Goal: Task Accomplishment & Management: Manage account settings

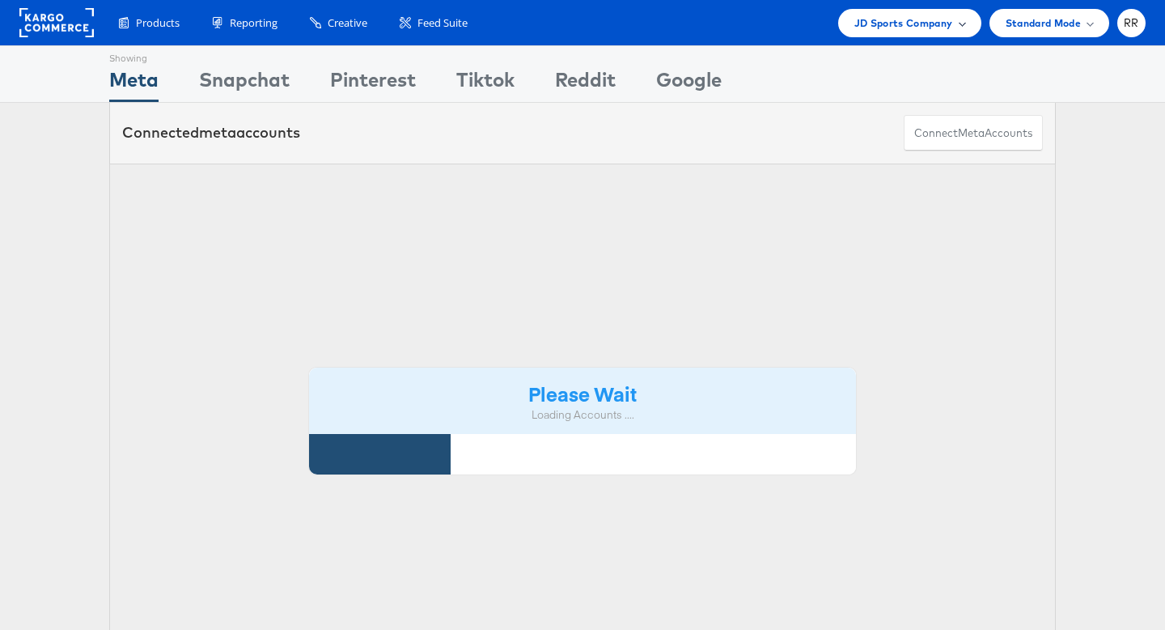
click at [878, 30] on span "JD Sports Company" at bounding box center [904, 23] width 99 height 17
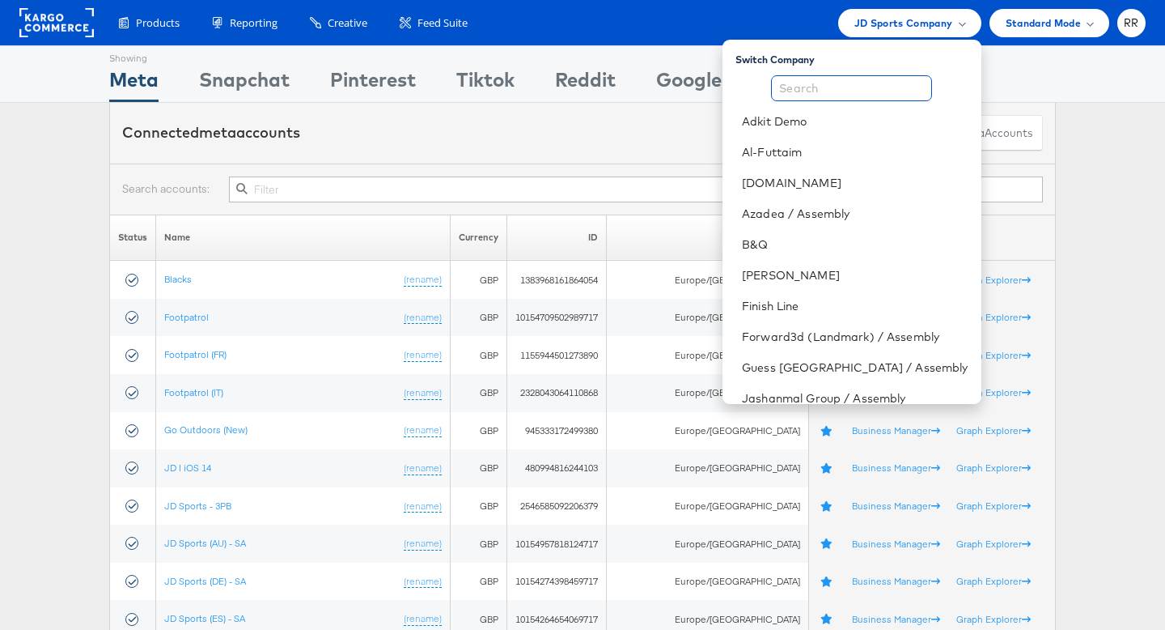
click at [868, 87] on input "text" at bounding box center [851, 88] width 161 height 26
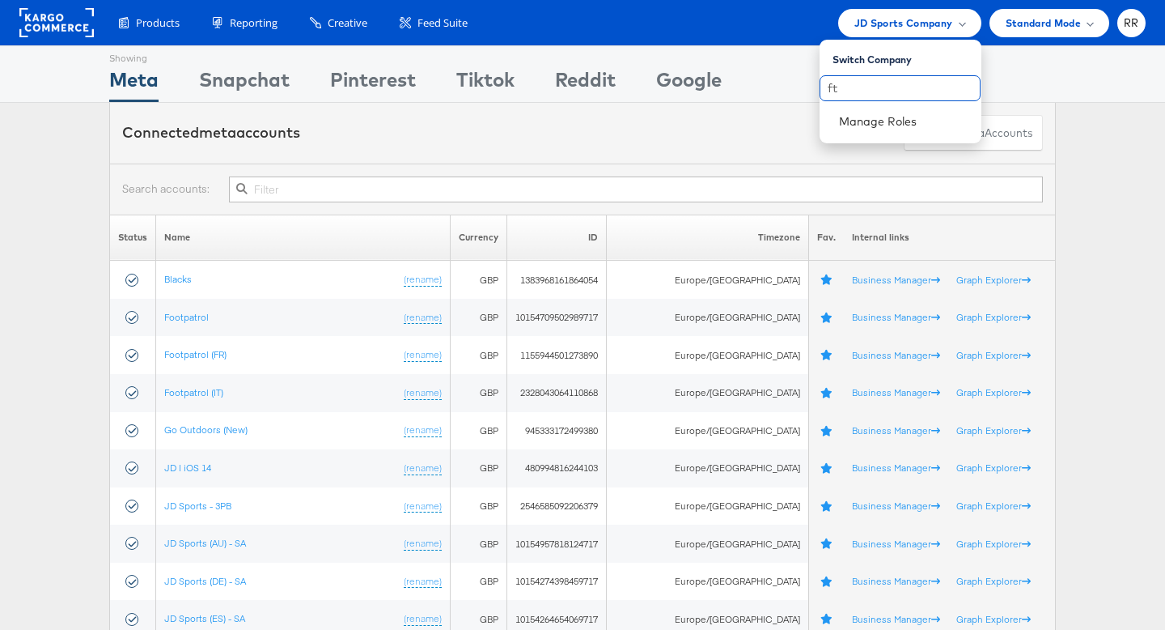
type input "ft"
click at [415, 163] on div at bounding box center [582, 188] width 947 height 51
click at [412, 173] on div at bounding box center [582, 188] width 947 height 51
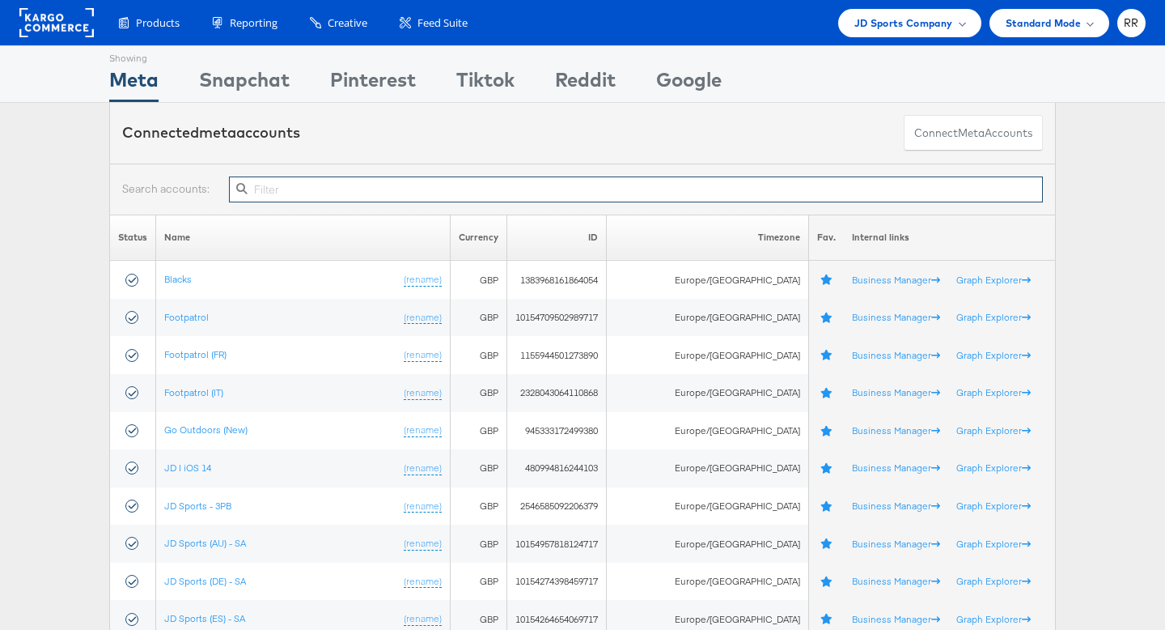
click at [414, 194] on input "text" at bounding box center [636, 189] width 814 height 26
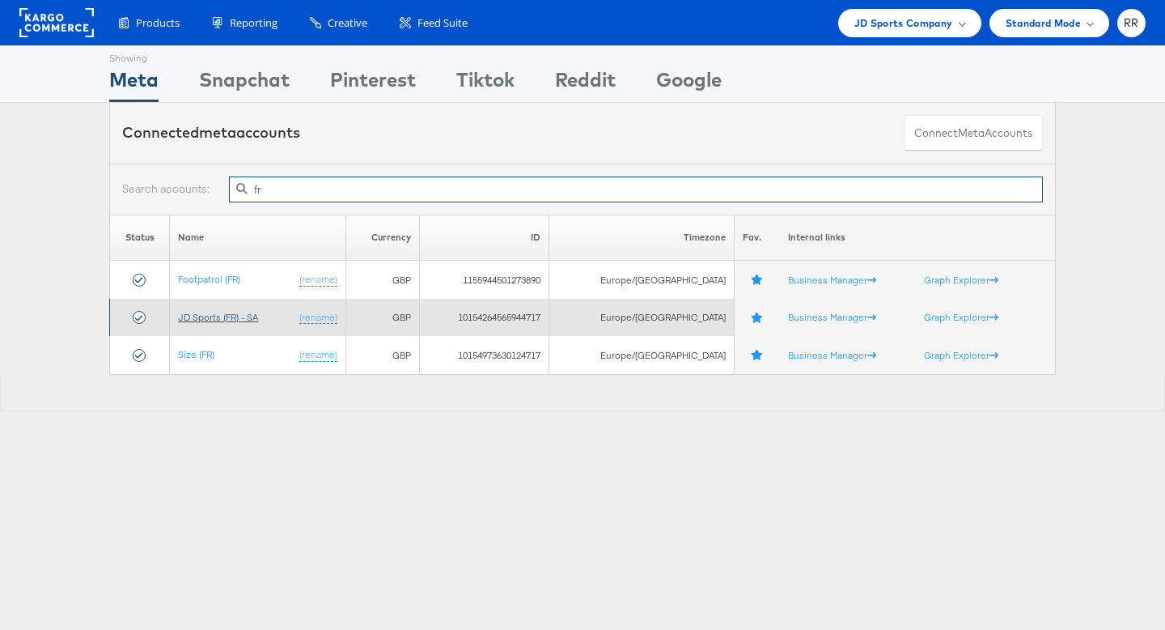
type input "fr"
click at [256, 315] on link "JD Sports (FR) - SA" at bounding box center [218, 317] width 80 height 12
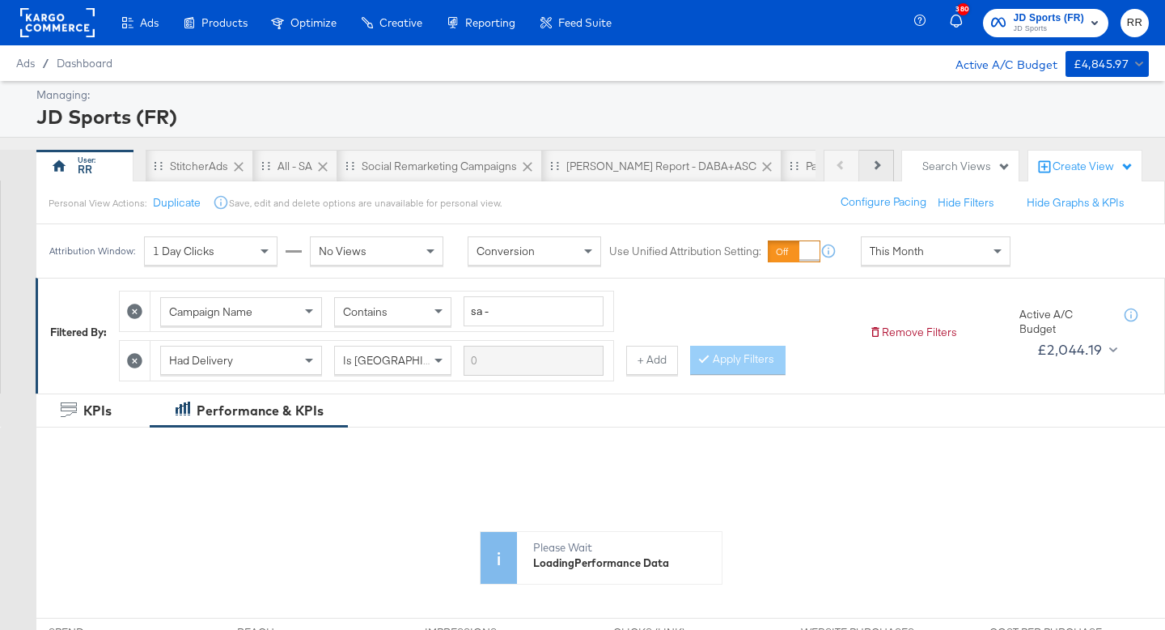
click at [888, 168] on button "Next" at bounding box center [877, 166] width 35 height 32
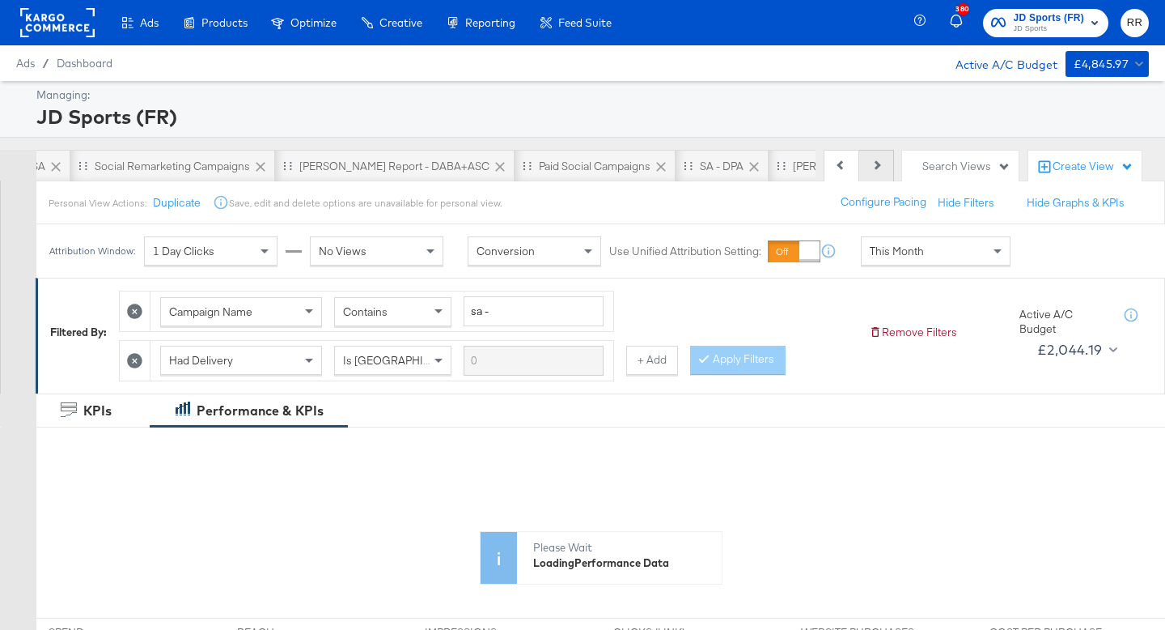
click at [888, 168] on button "Next" at bounding box center [877, 166] width 35 height 32
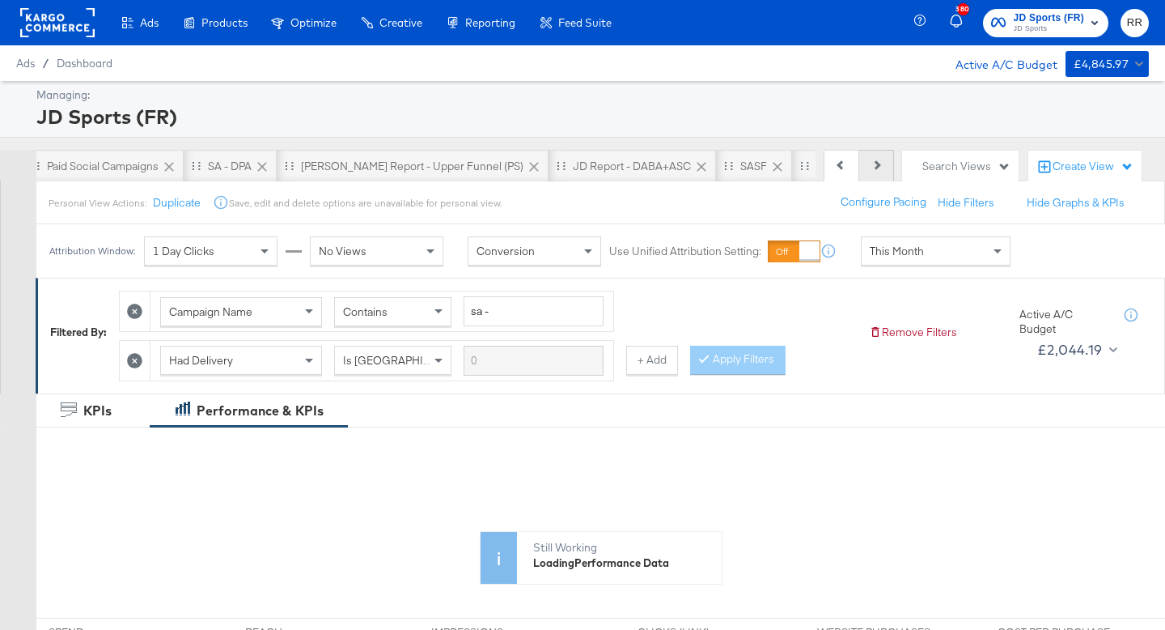
click at [888, 168] on button "Next" at bounding box center [877, 166] width 35 height 32
click at [720, 175] on div "JD vs Greenbirds" at bounding box center [789, 166] width 139 height 32
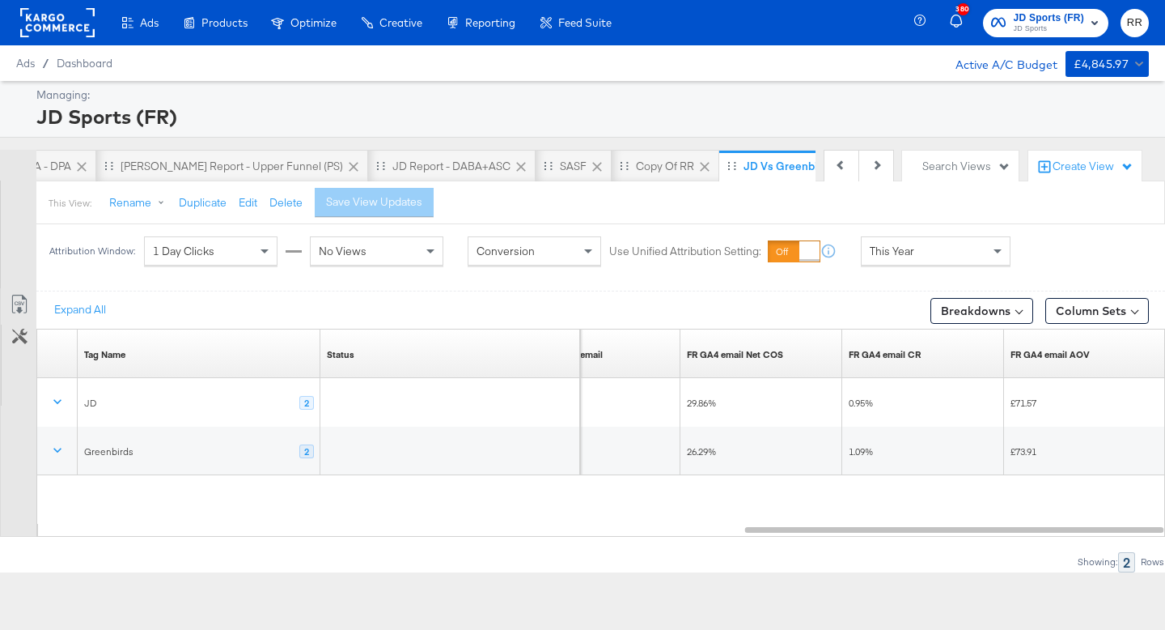
click at [39, 19] on rect at bounding box center [57, 22] width 74 height 29
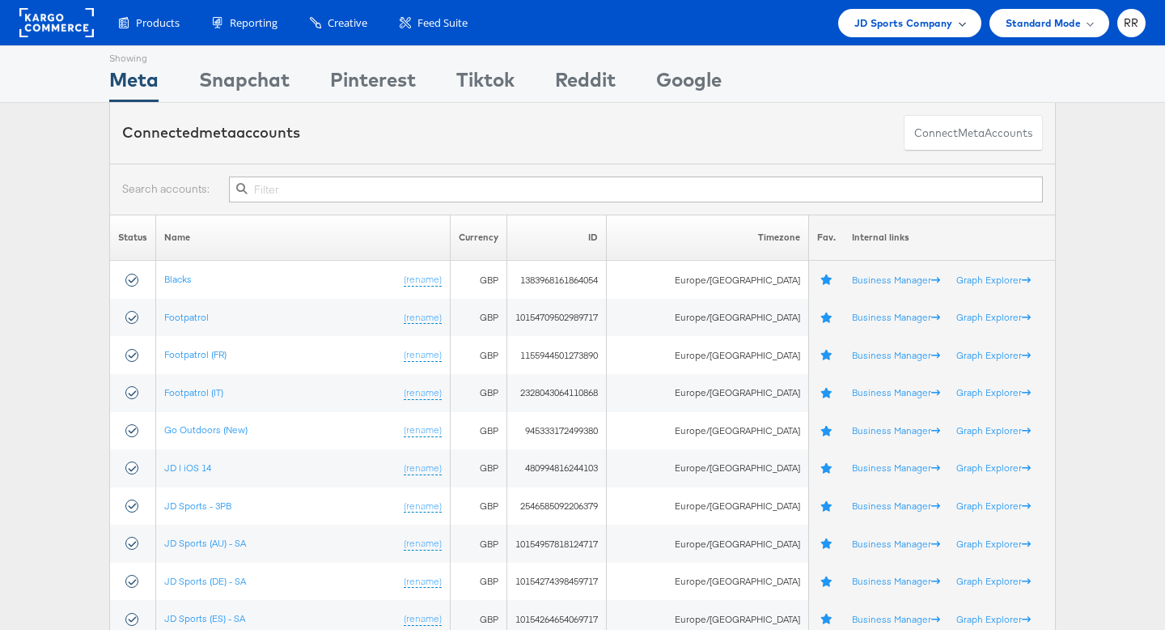
click at [880, 15] on span "JD Sports Company" at bounding box center [904, 23] width 99 height 17
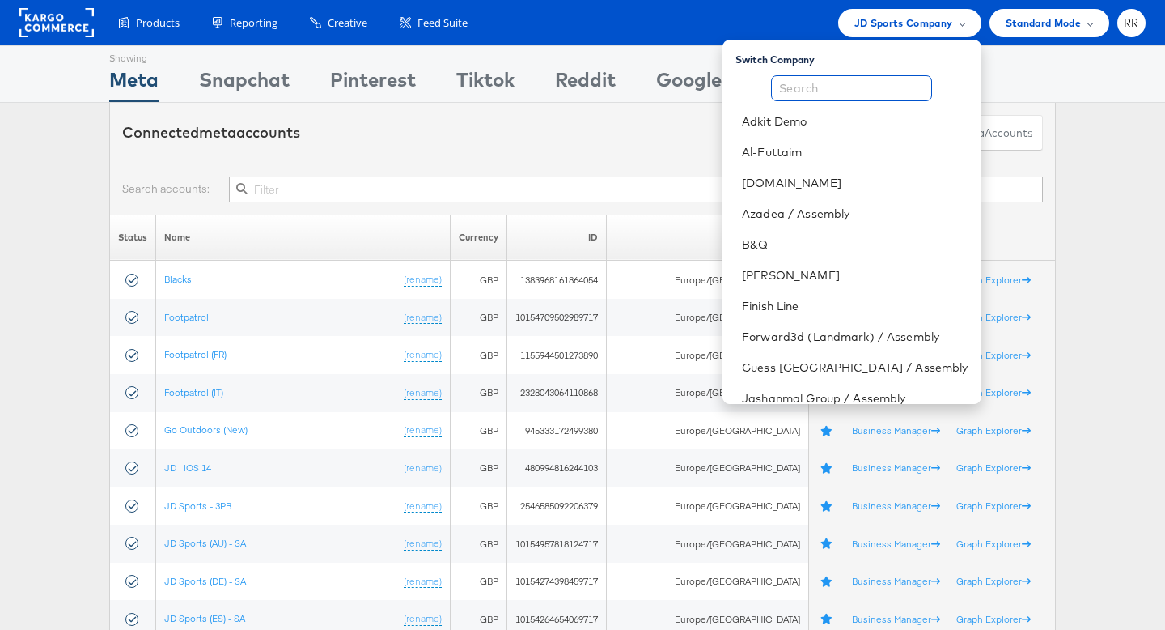
click at [866, 97] on input "text" at bounding box center [851, 88] width 161 height 26
click at [826, 249] on link "B&Q" at bounding box center [855, 244] width 226 height 16
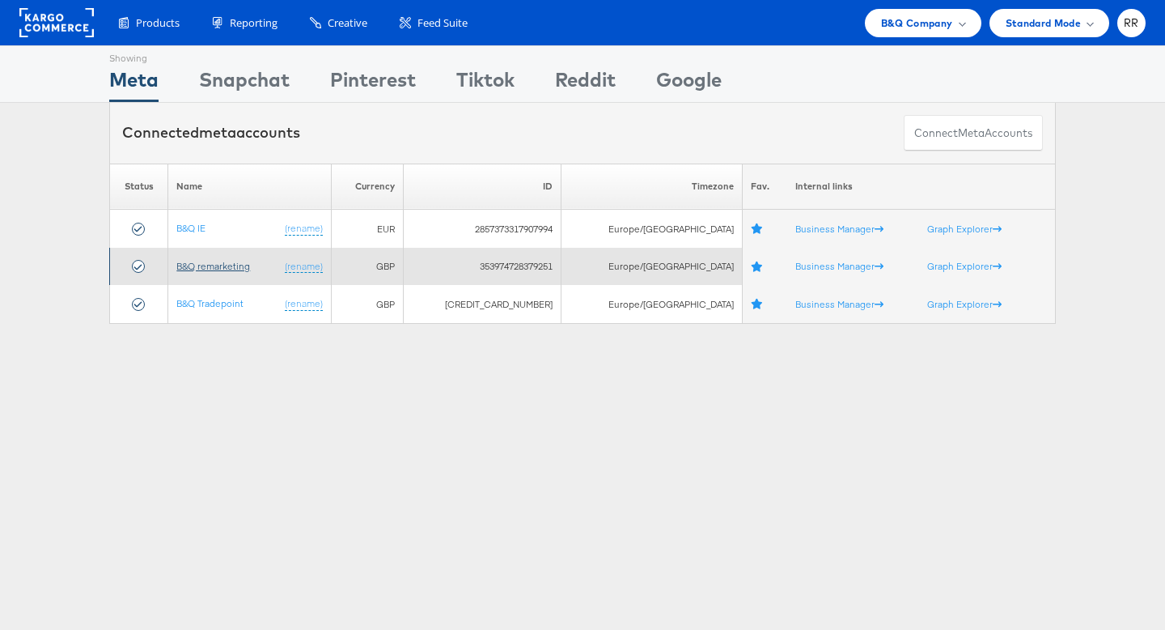
click at [230, 267] on link "B&Q remarketing" at bounding box center [213, 266] width 74 height 12
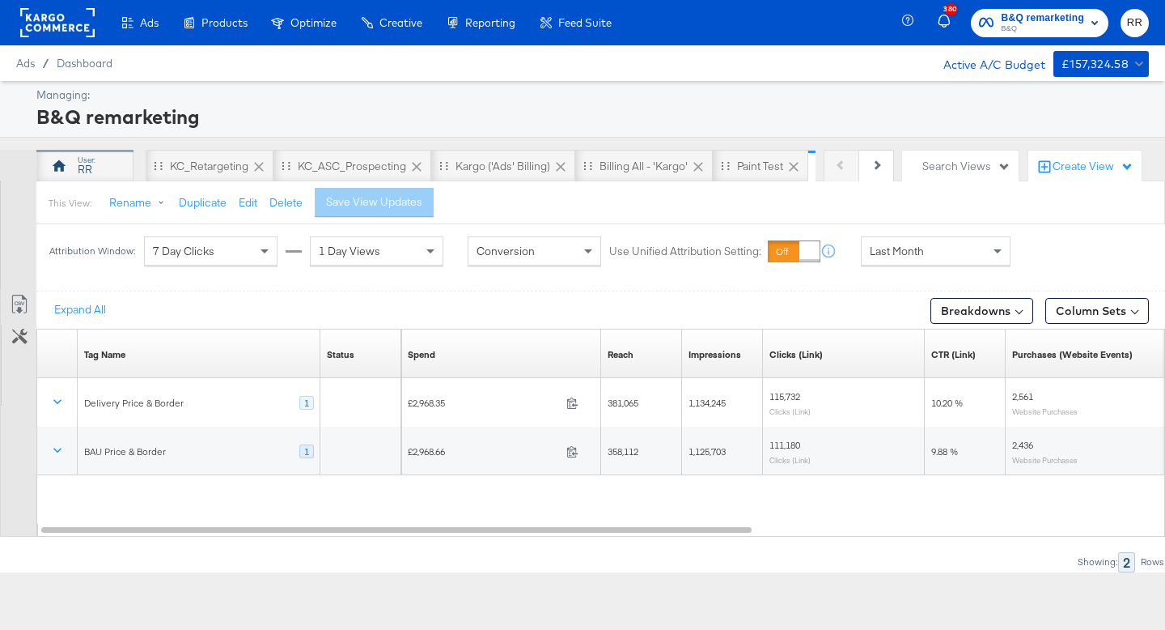
click at [74, 174] on div "RR" at bounding box center [84, 166] width 97 height 32
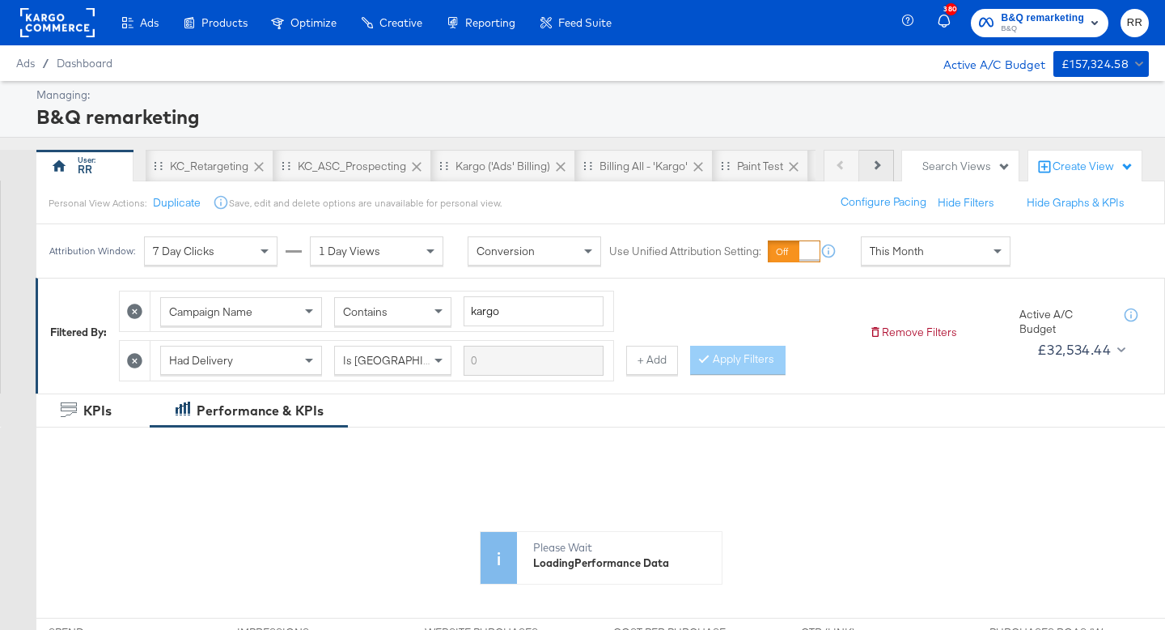
click at [882, 175] on button "Next" at bounding box center [877, 166] width 35 height 32
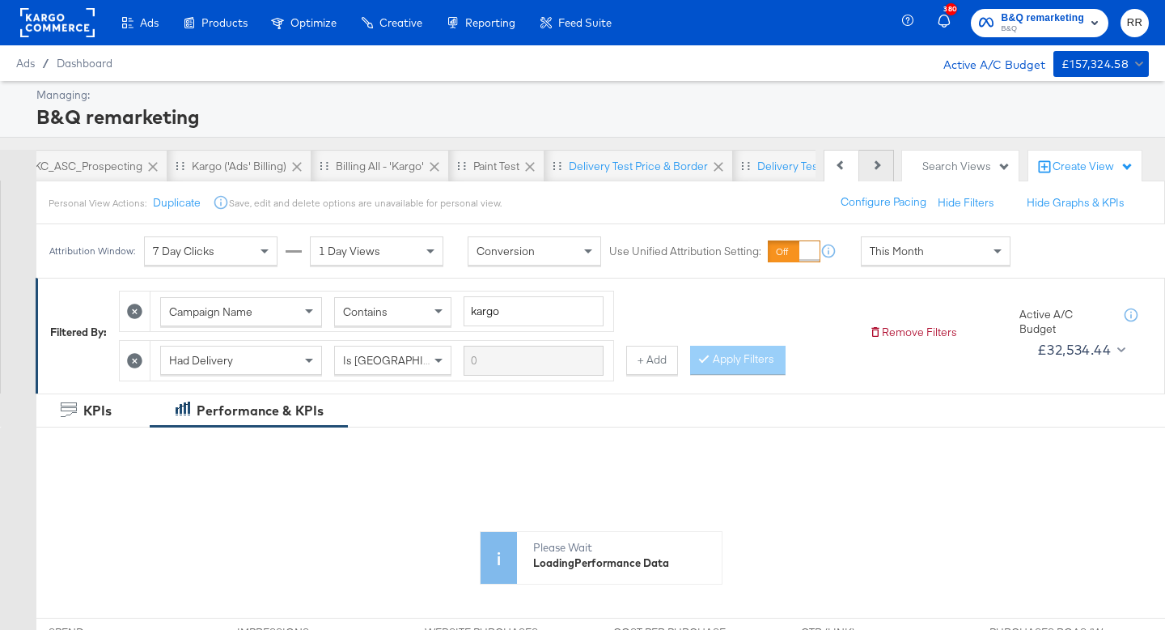
scroll to position [0, 270]
click at [674, 170] on div "Delivery test Price & Border" at bounding box center [632, 166] width 139 height 15
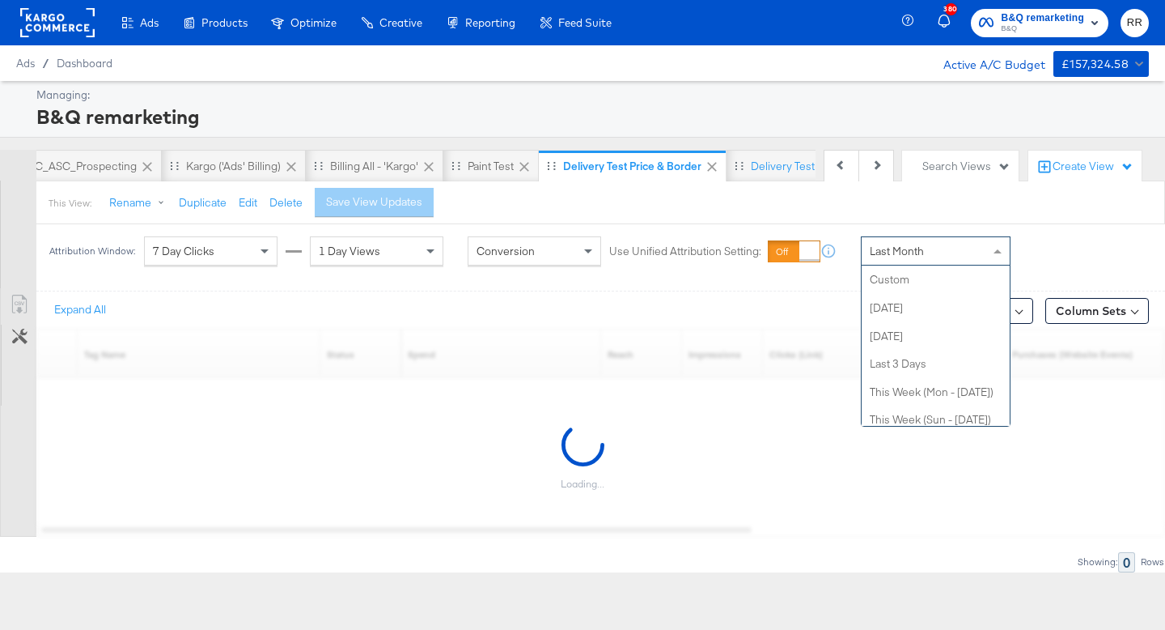
click at [900, 254] on span "Last Month" at bounding box center [897, 251] width 54 height 15
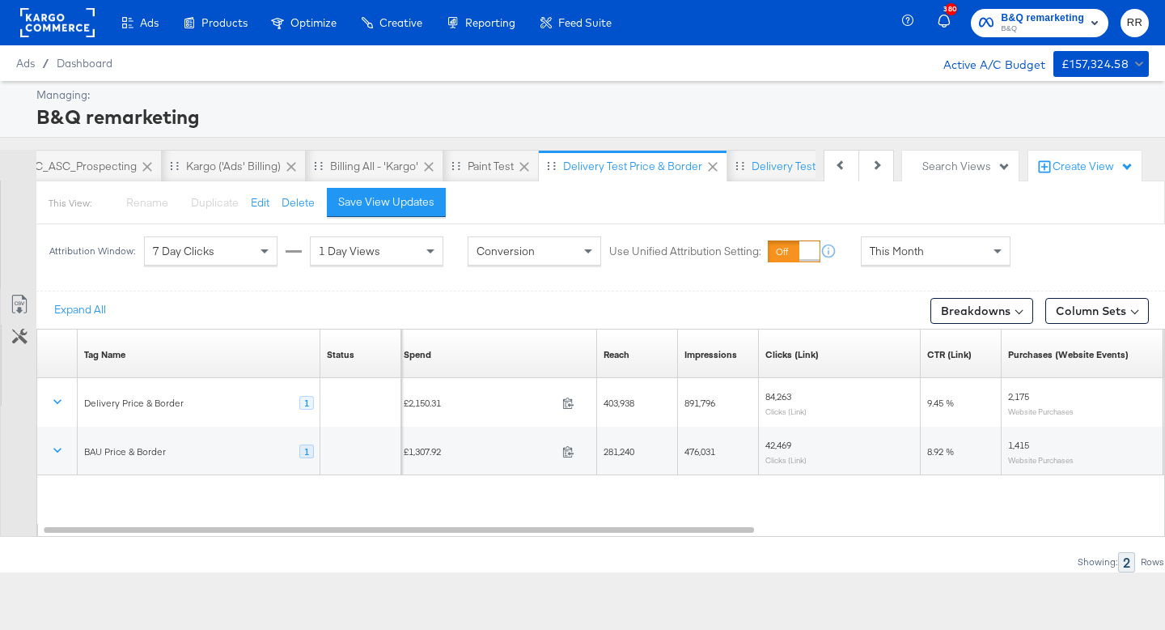
click at [32, 27] on rect at bounding box center [57, 22] width 74 height 29
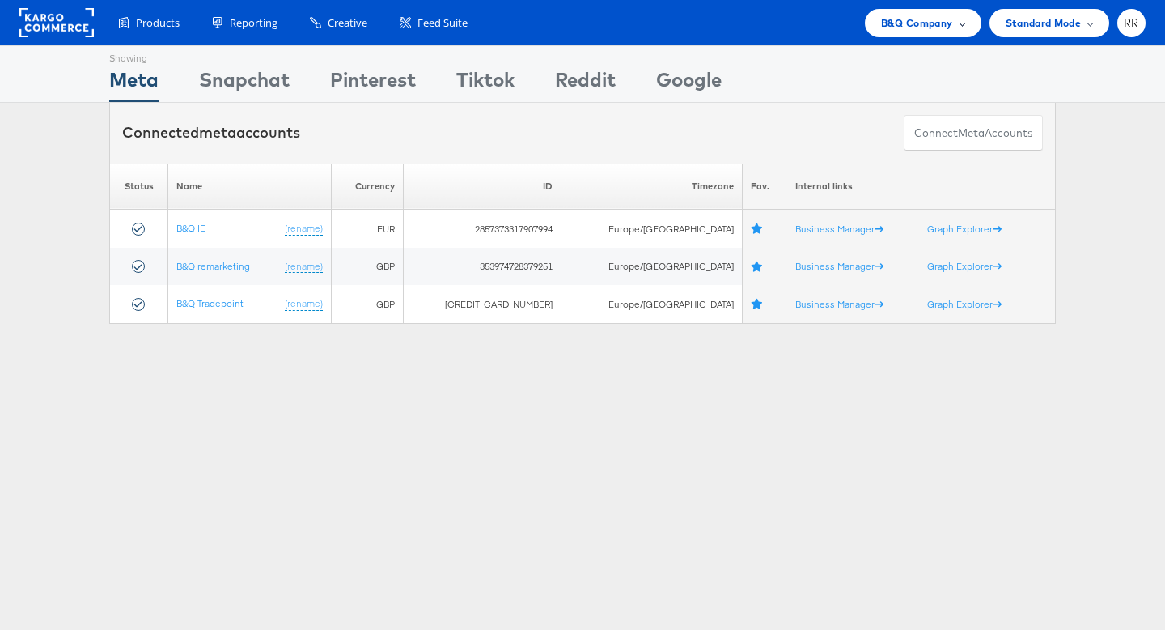
click at [936, 29] on span "B&Q Company" at bounding box center [917, 23] width 72 height 17
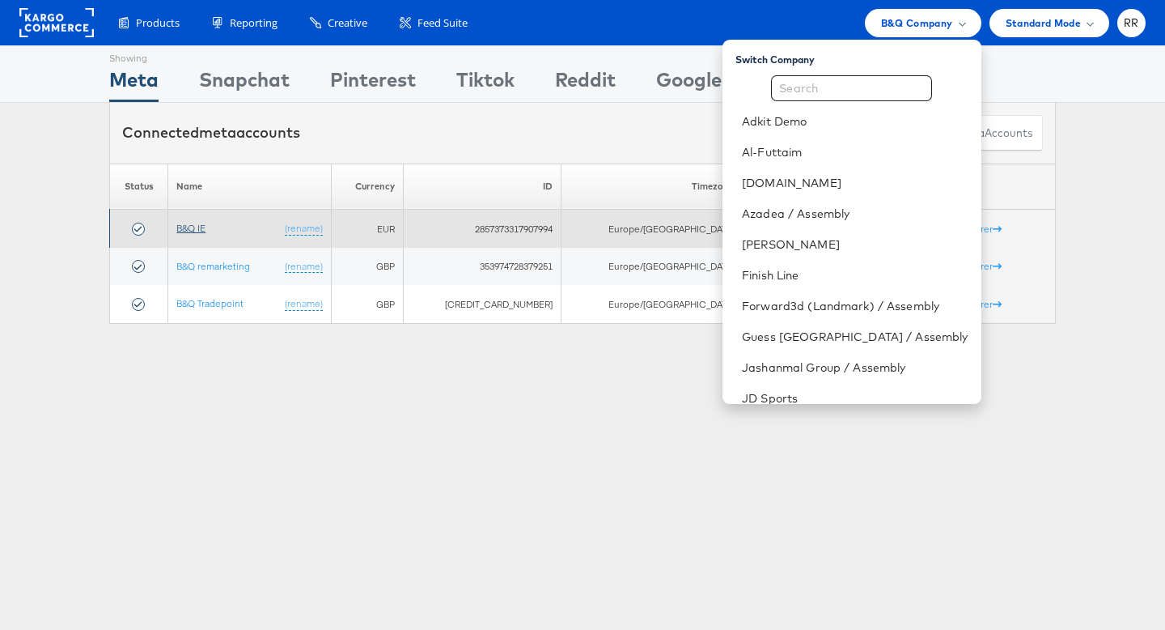
click at [206, 223] on link "B&Q IE" at bounding box center [190, 228] width 29 height 12
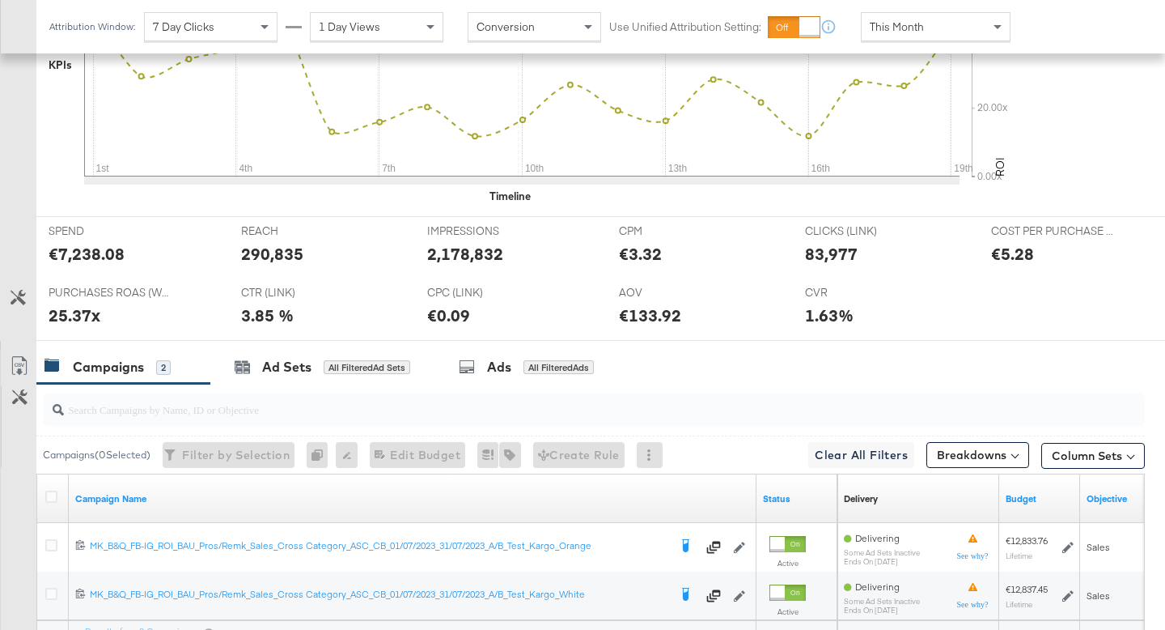
scroll to position [681, 0]
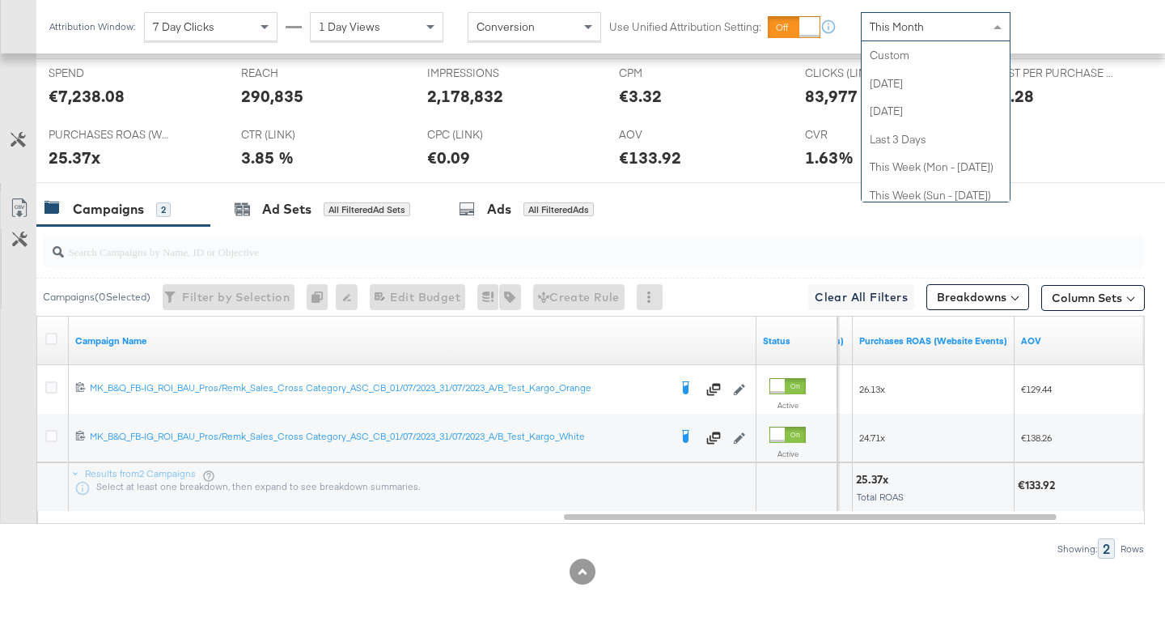
click at [939, 24] on div "This Month" at bounding box center [936, 27] width 148 height 28
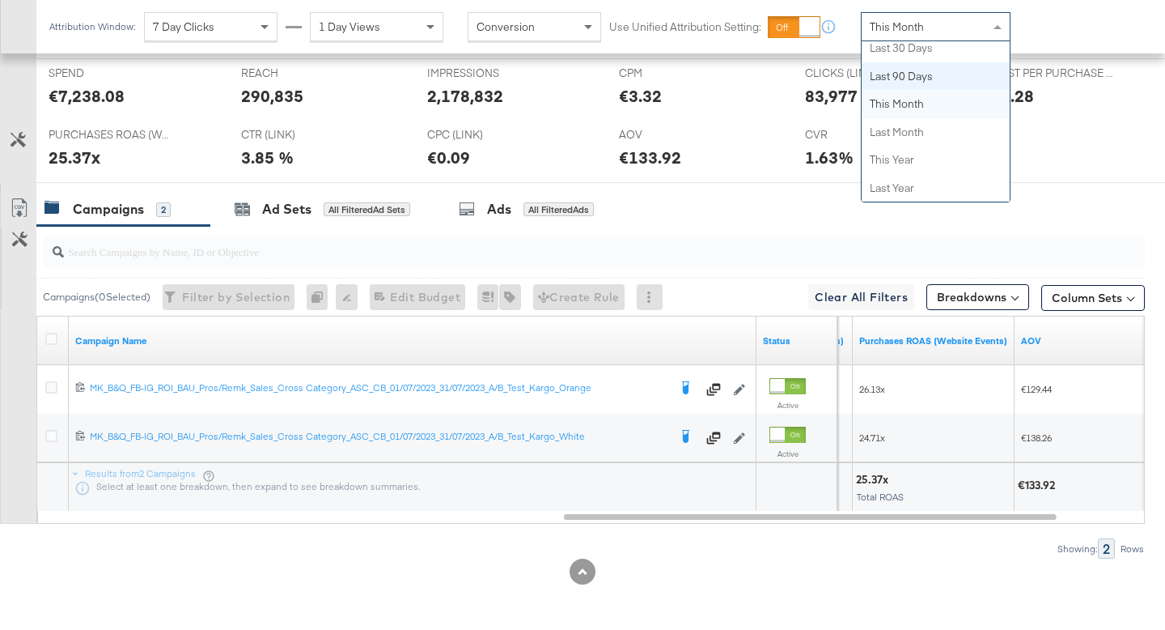
scroll to position [0, 0]
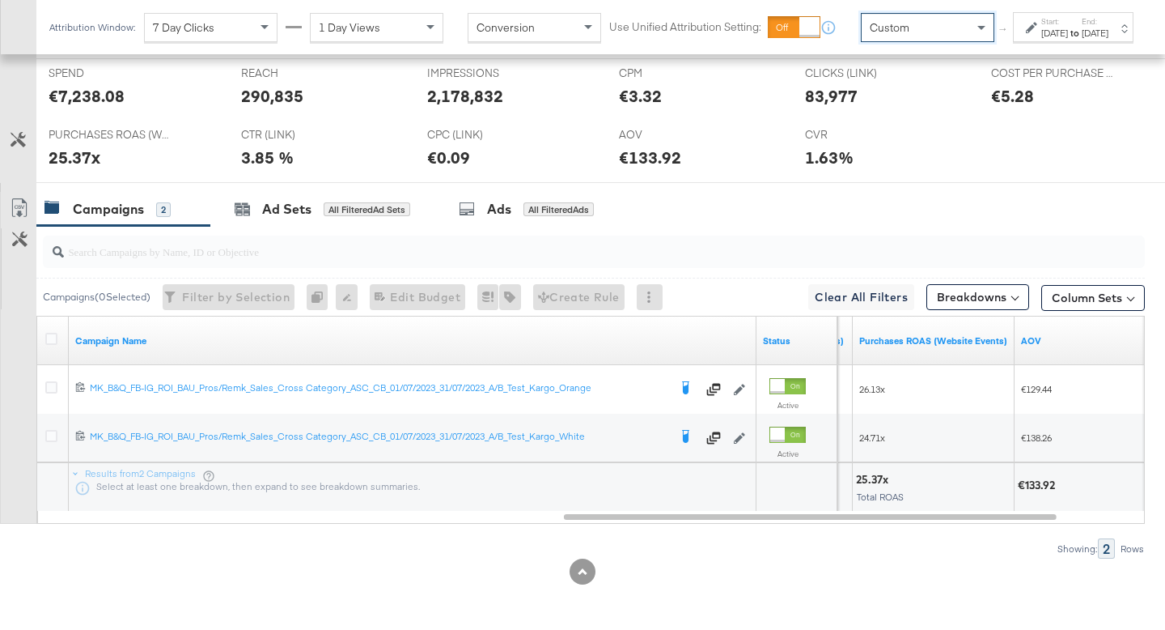
click at [1042, 40] on div "Aug 19th 2025" at bounding box center [1055, 33] width 27 height 13
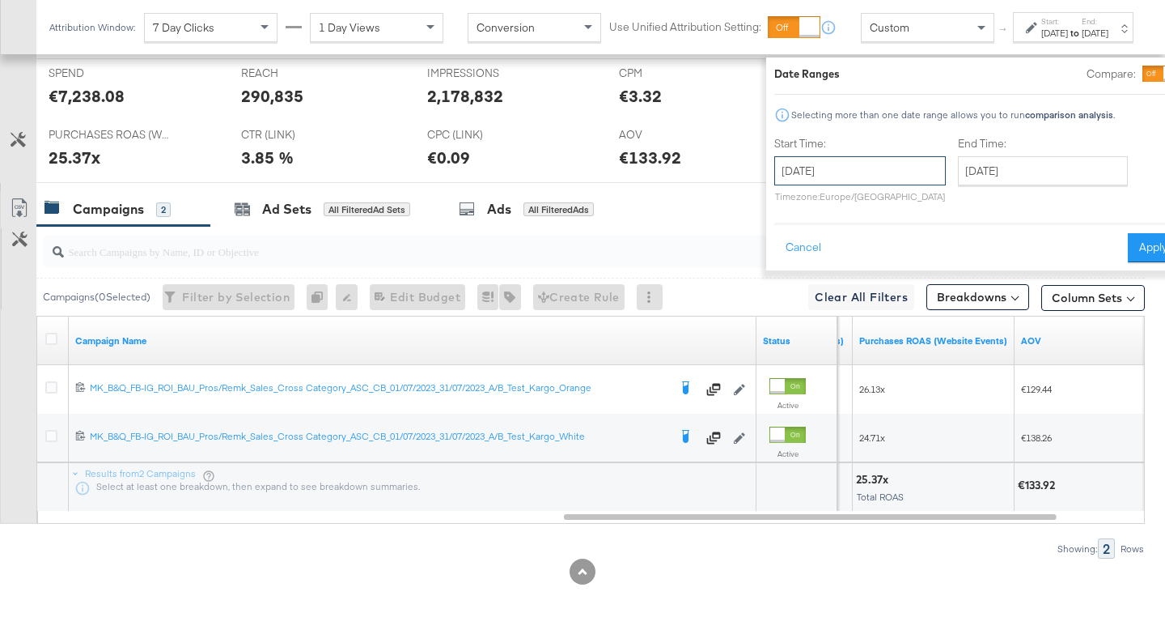
click at [811, 172] on input "August 19th 2025" at bounding box center [861, 170] width 172 height 29
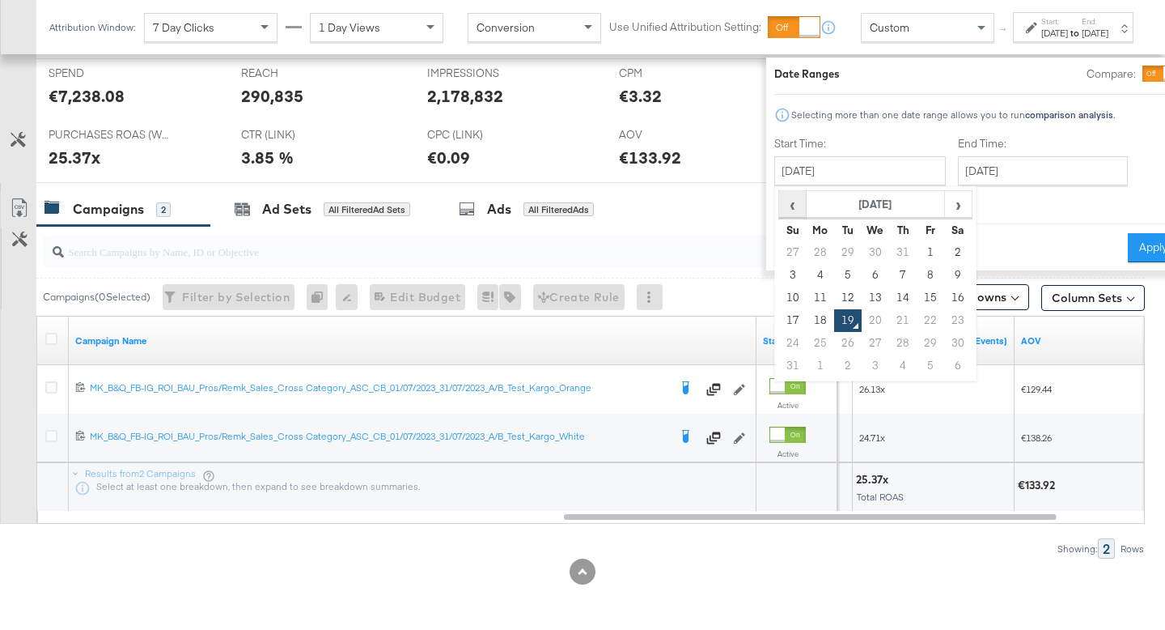
click at [780, 205] on span "‹" at bounding box center [792, 204] width 25 height 24
click at [834, 248] on td "1" at bounding box center [848, 252] width 28 height 23
type input "July 1st 2025"
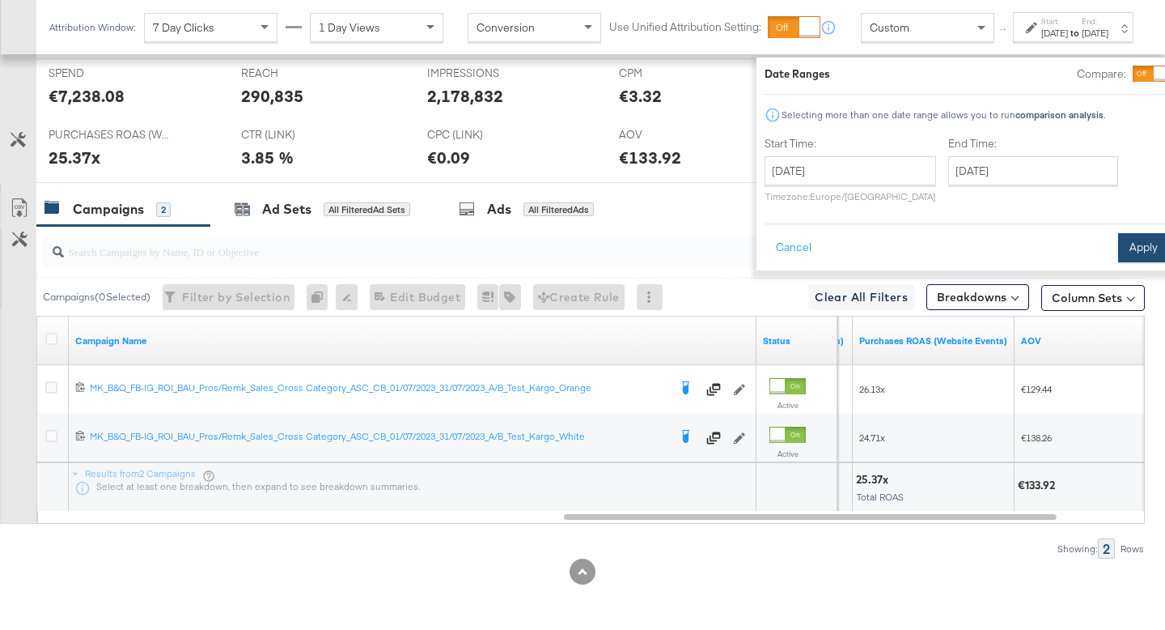
click at [1119, 246] on button "Apply" at bounding box center [1144, 247] width 51 height 29
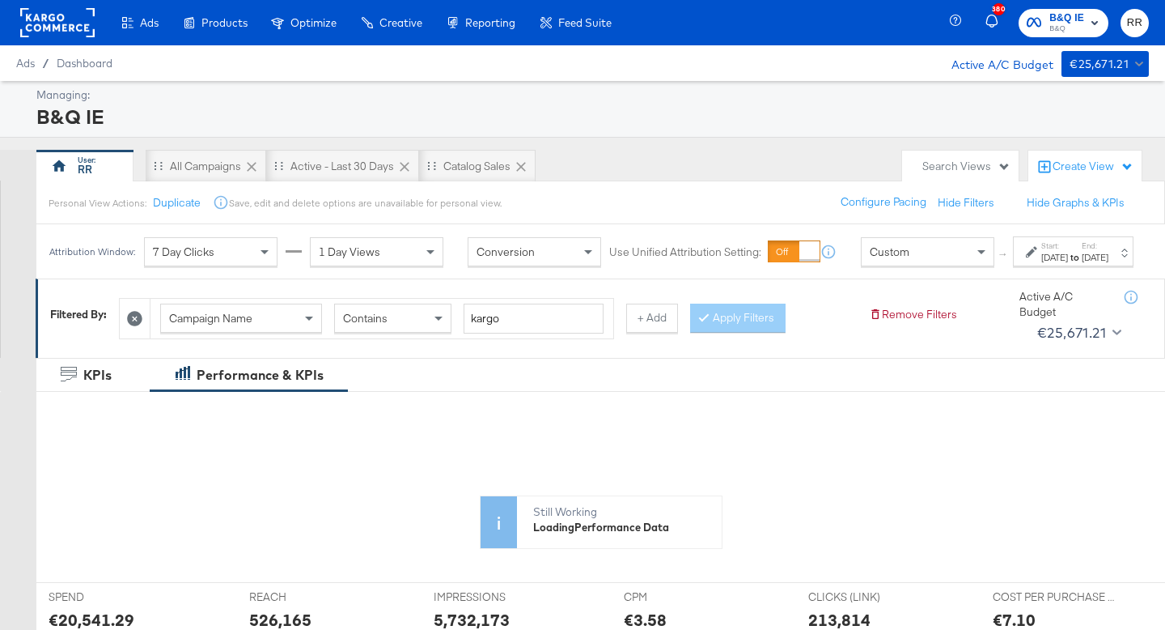
click at [59, 27] on rect at bounding box center [57, 22] width 74 height 29
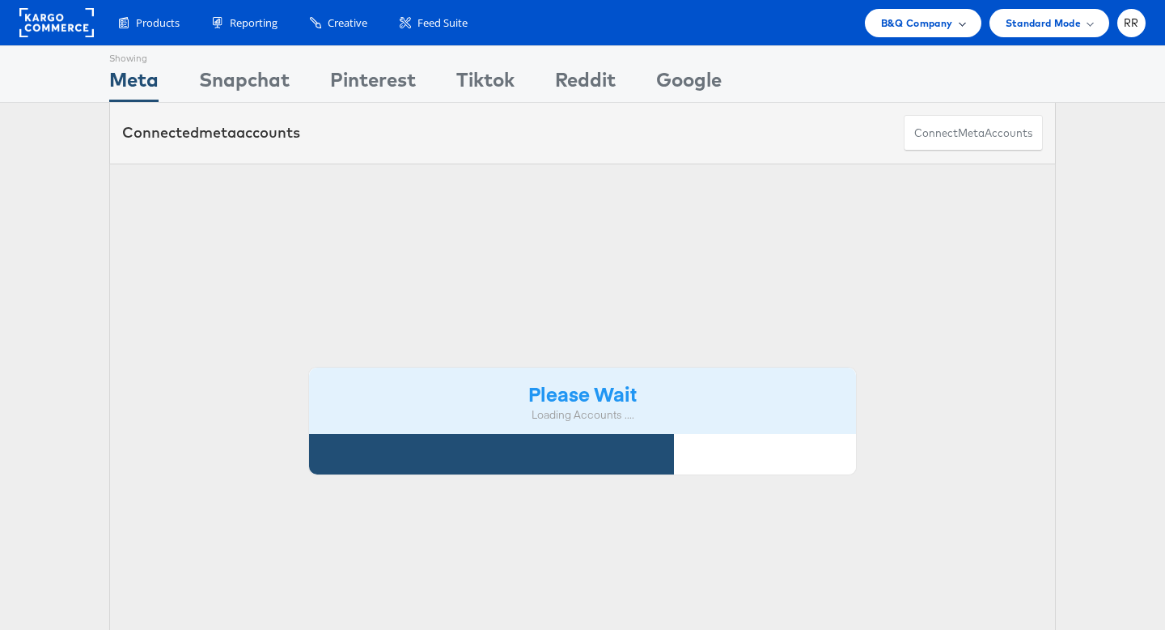
click at [937, 32] on div "B&Q Company" at bounding box center [923, 23] width 117 height 28
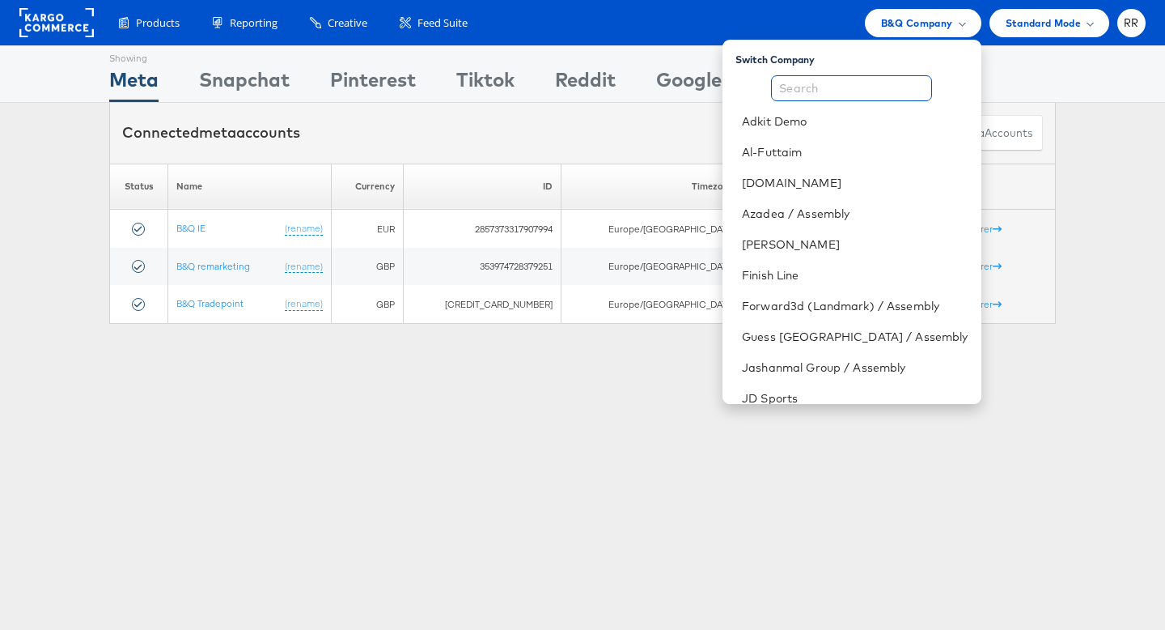
click at [869, 92] on input "text" at bounding box center [851, 88] width 161 height 26
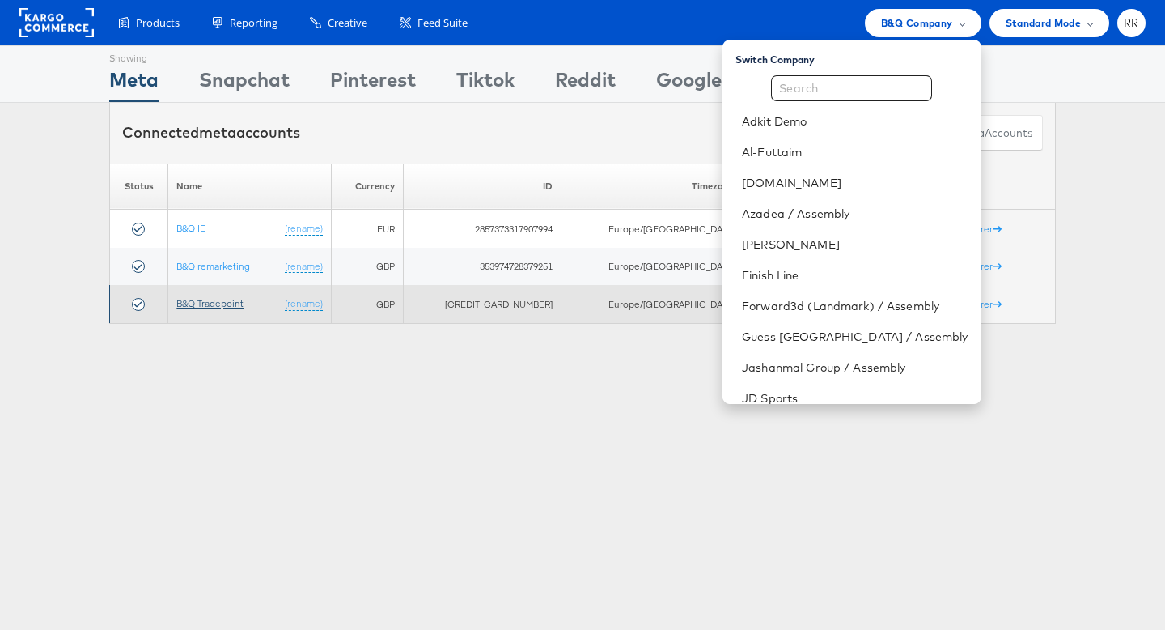
click at [221, 304] on link "B&Q Tradepoint" at bounding box center [209, 303] width 67 height 12
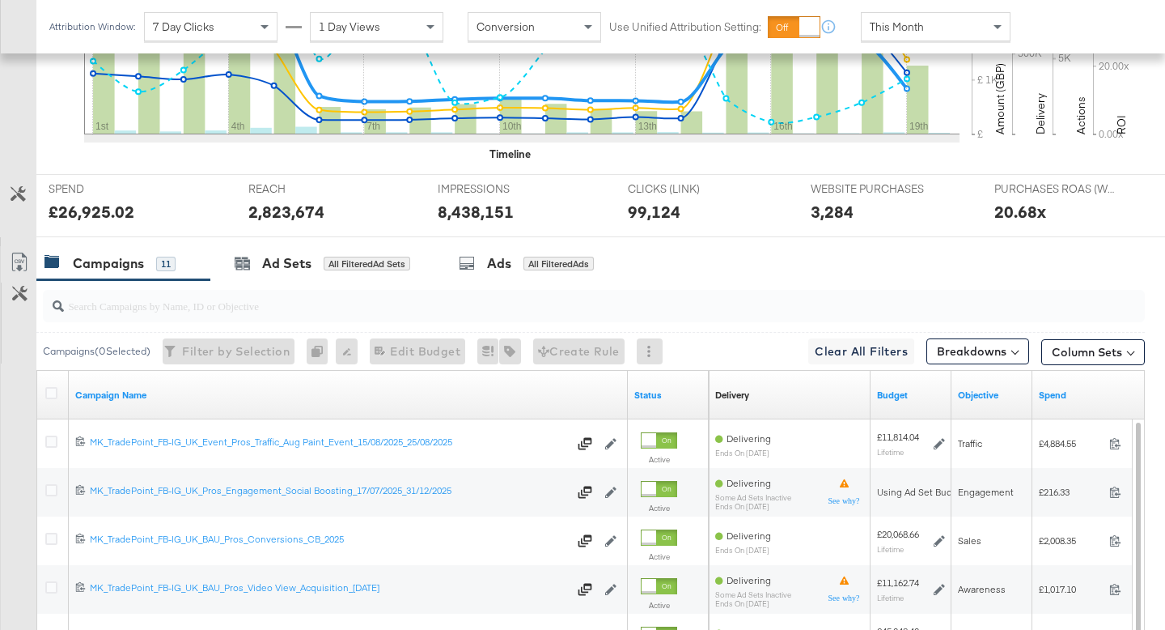
scroll to position [676, 0]
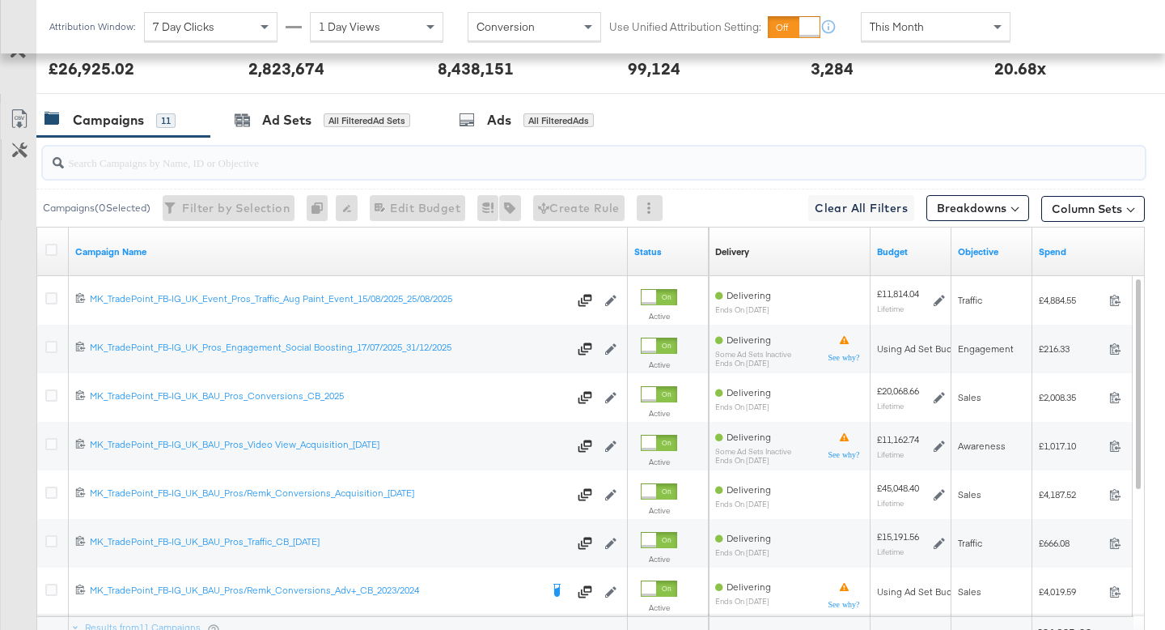
click at [345, 168] on input "search" at bounding box center [555, 156] width 983 height 32
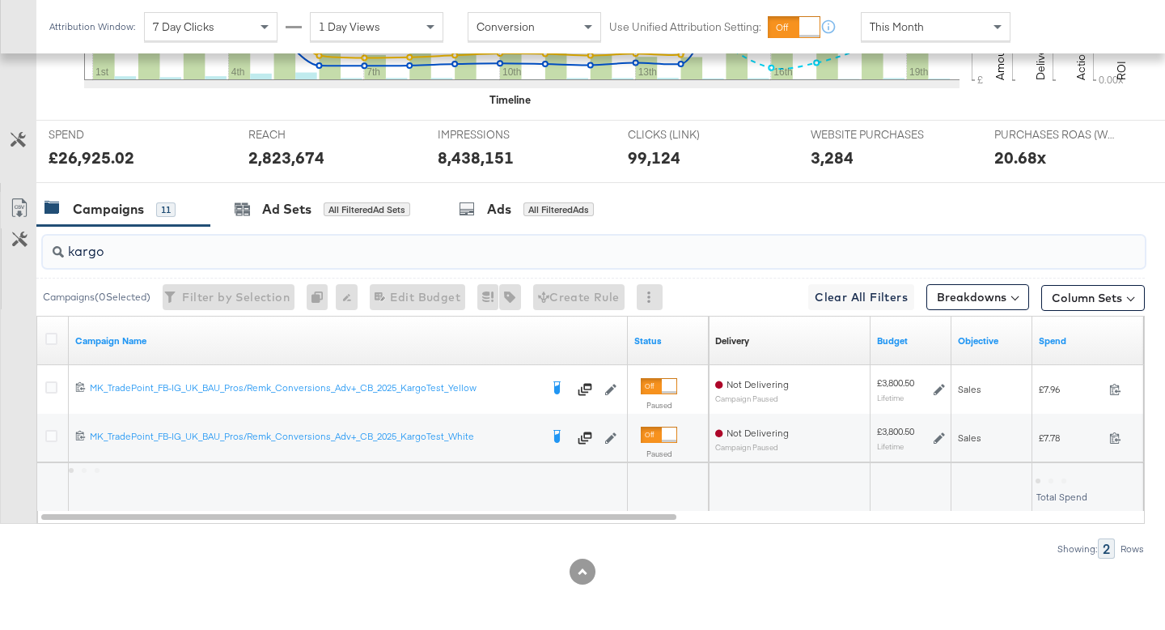
scroll to position [587, 0]
type input "k"
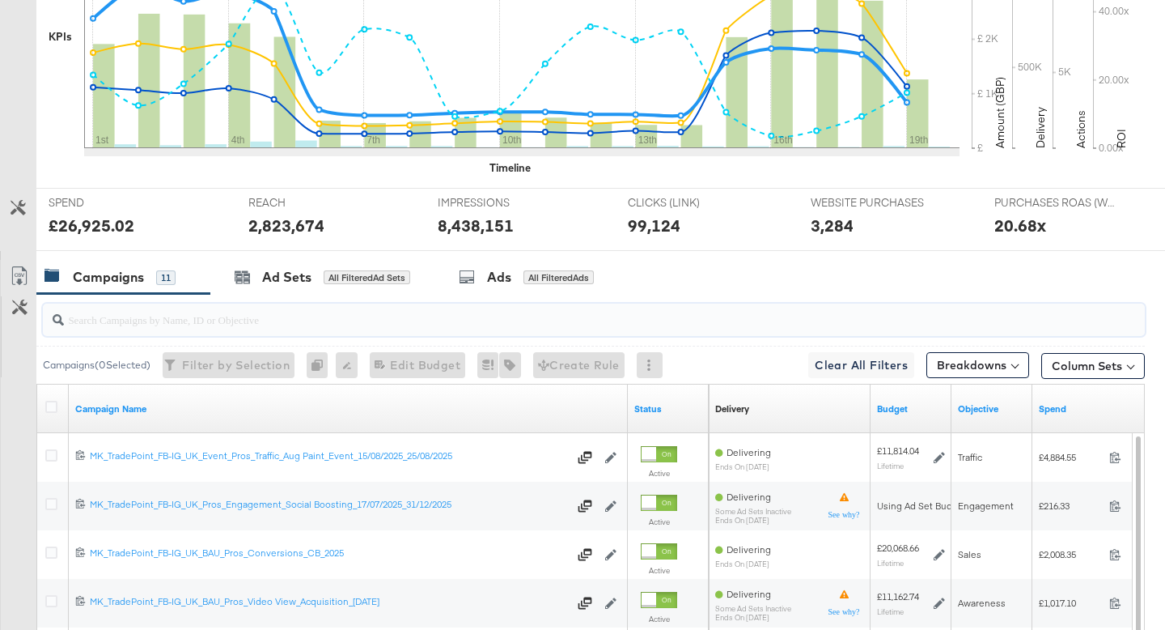
scroll to position [0, 0]
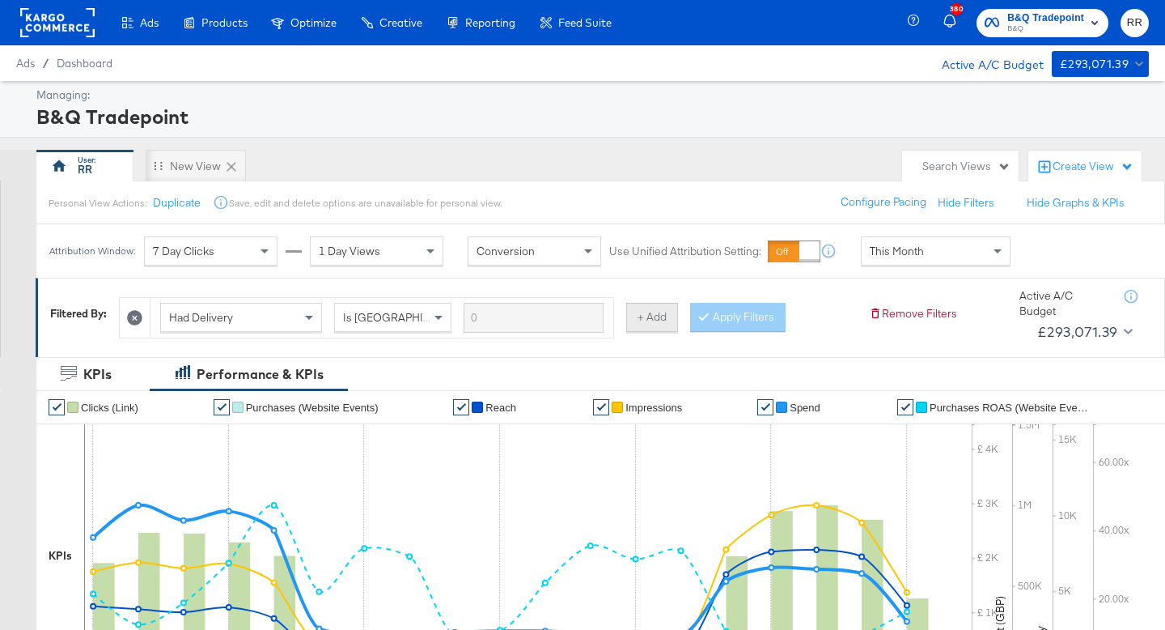
click at [639, 310] on button "+ Add" at bounding box center [652, 317] width 52 height 29
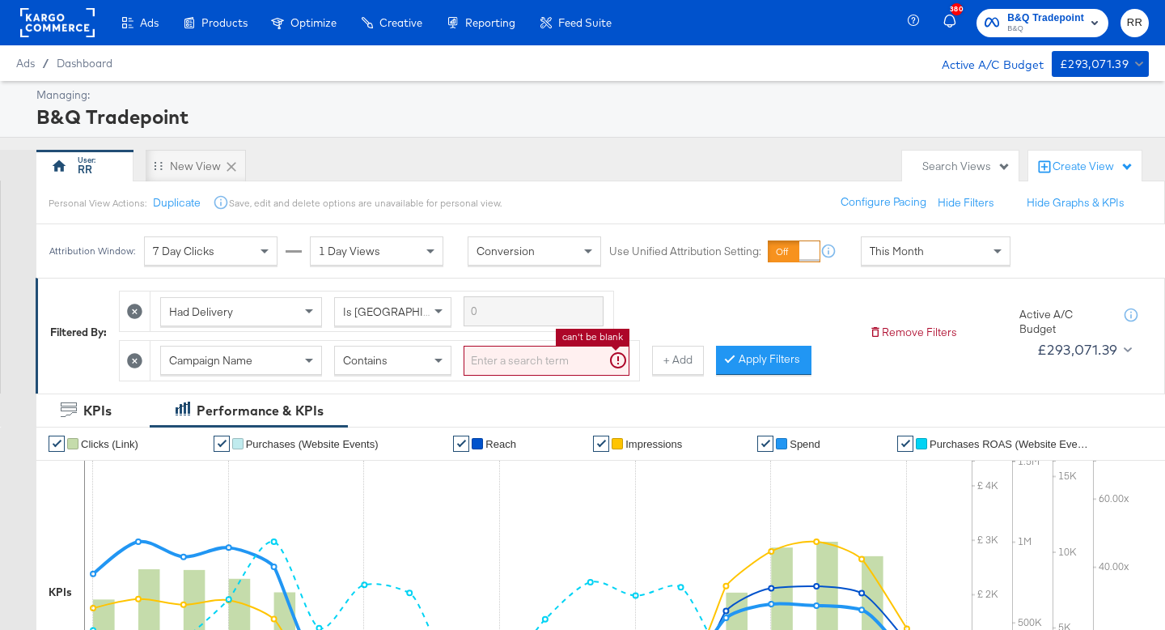
click at [551, 361] on input "search" at bounding box center [547, 361] width 166 height 30
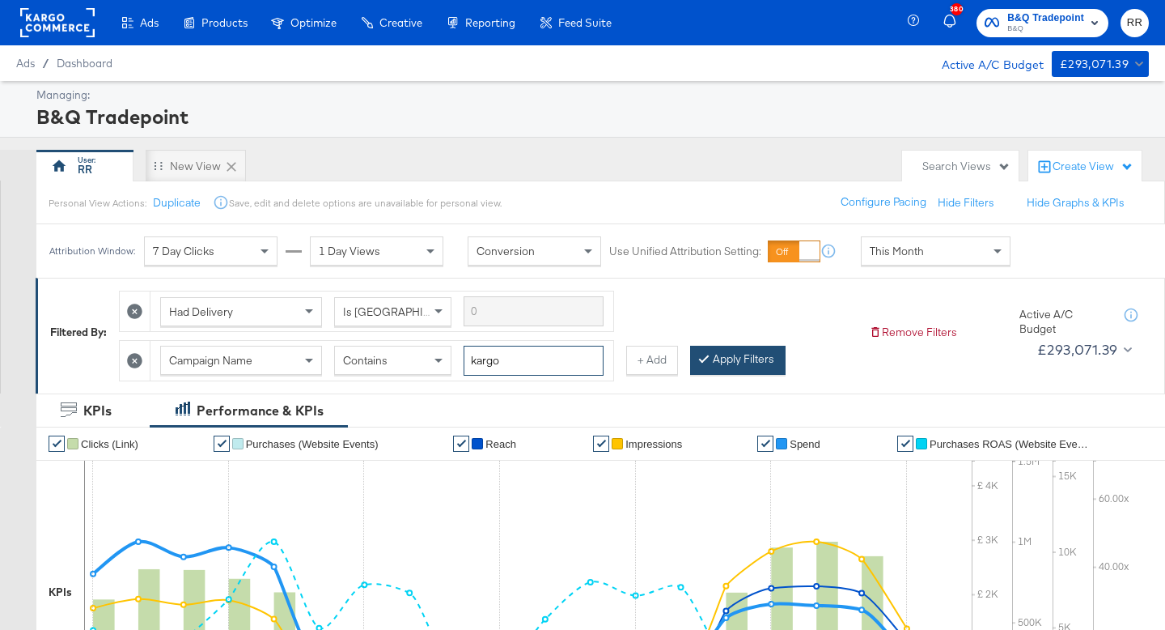
type input "kargo"
click at [769, 357] on button "Apply Filters" at bounding box center [738, 360] width 96 height 29
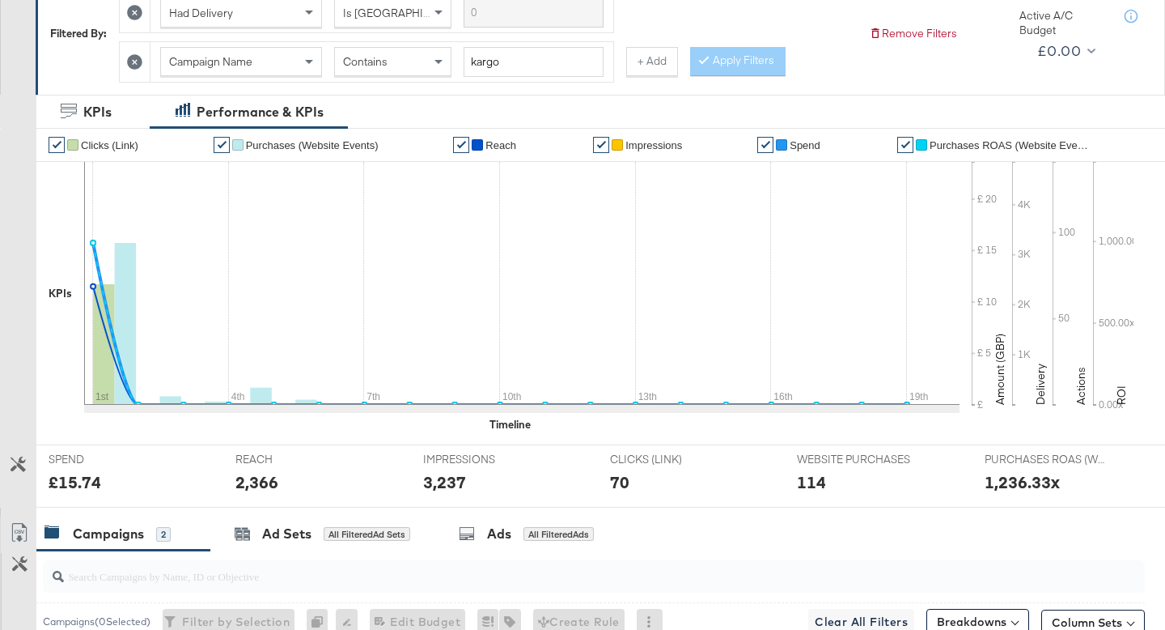
scroll to position [27, 0]
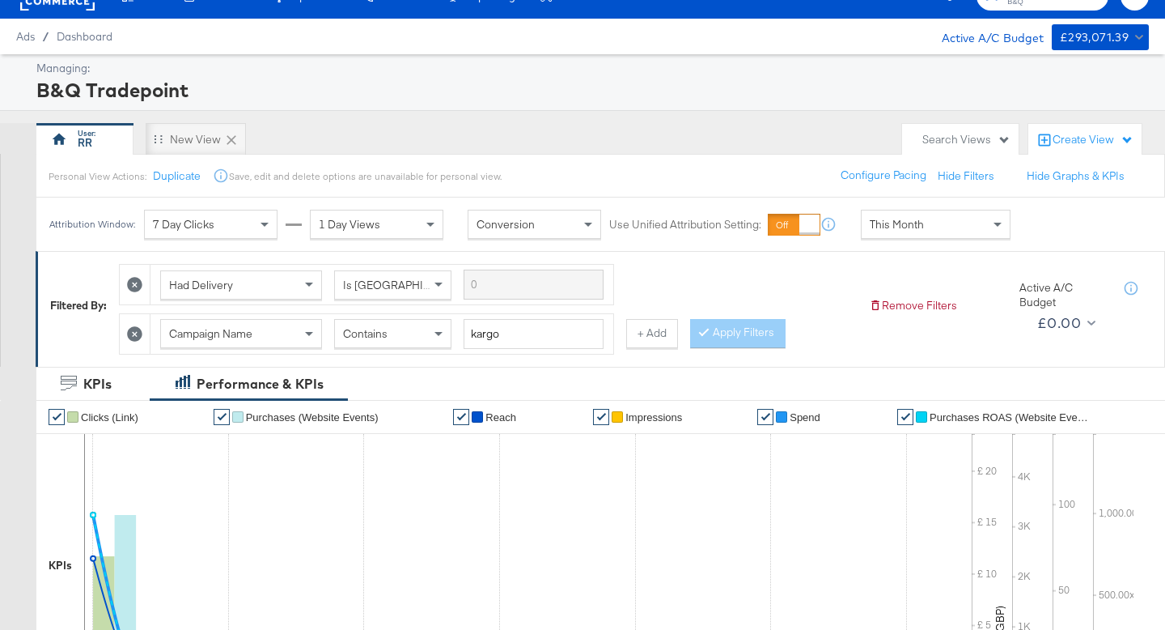
click at [219, 345] on div "Campaign Name" at bounding box center [241, 334] width 160 height 28
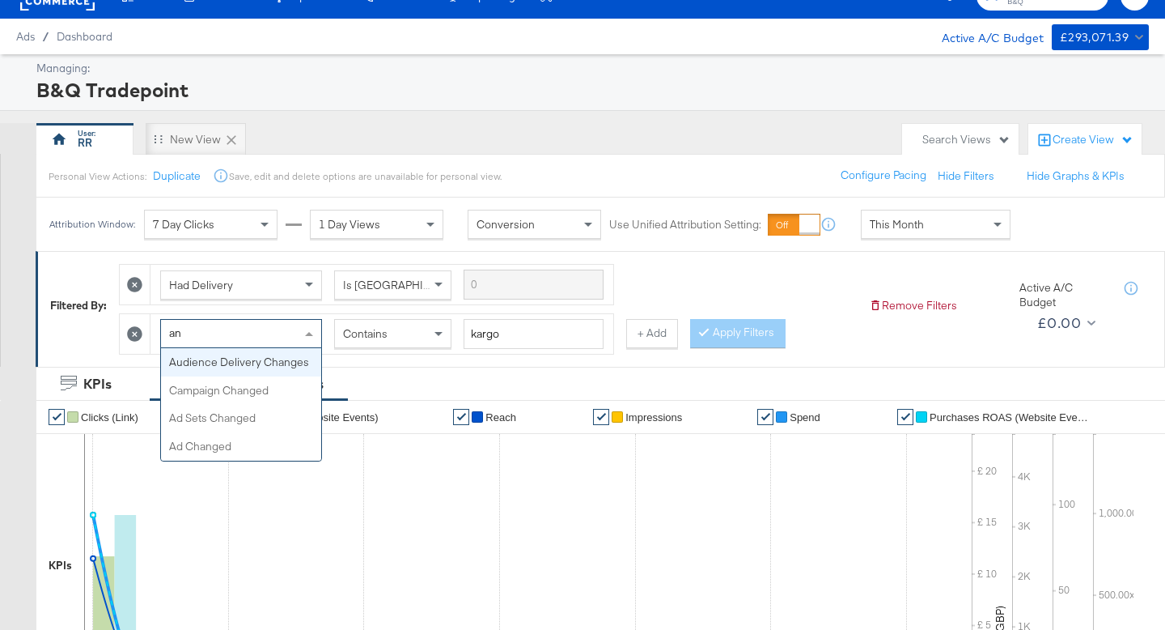
scroll to position [0, 0]
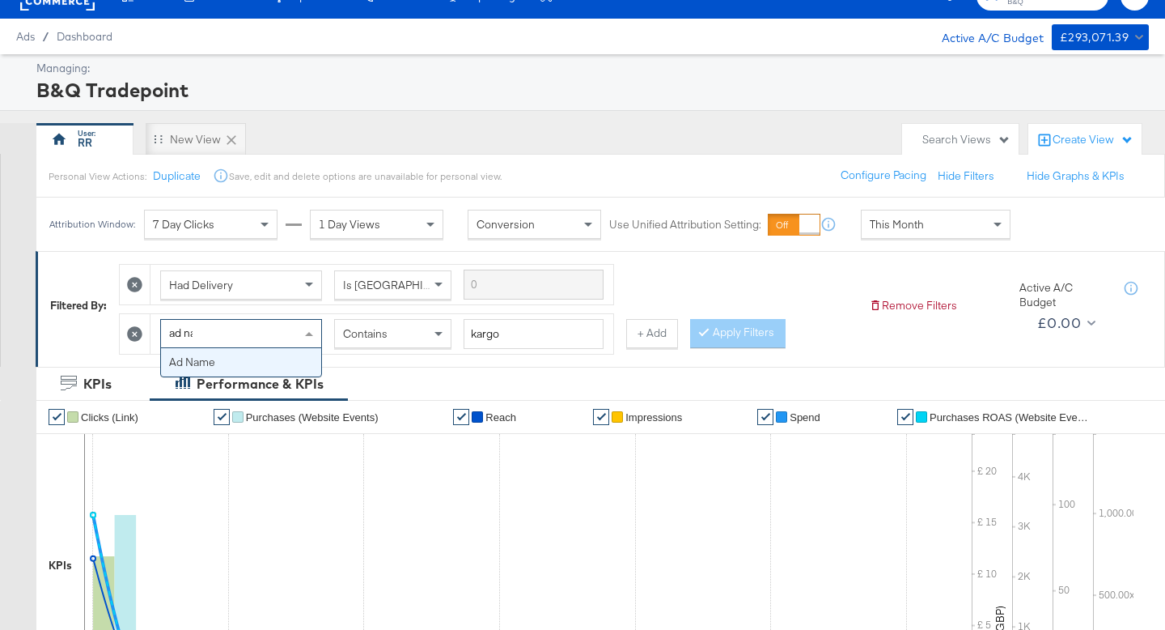
type input "ad nam"
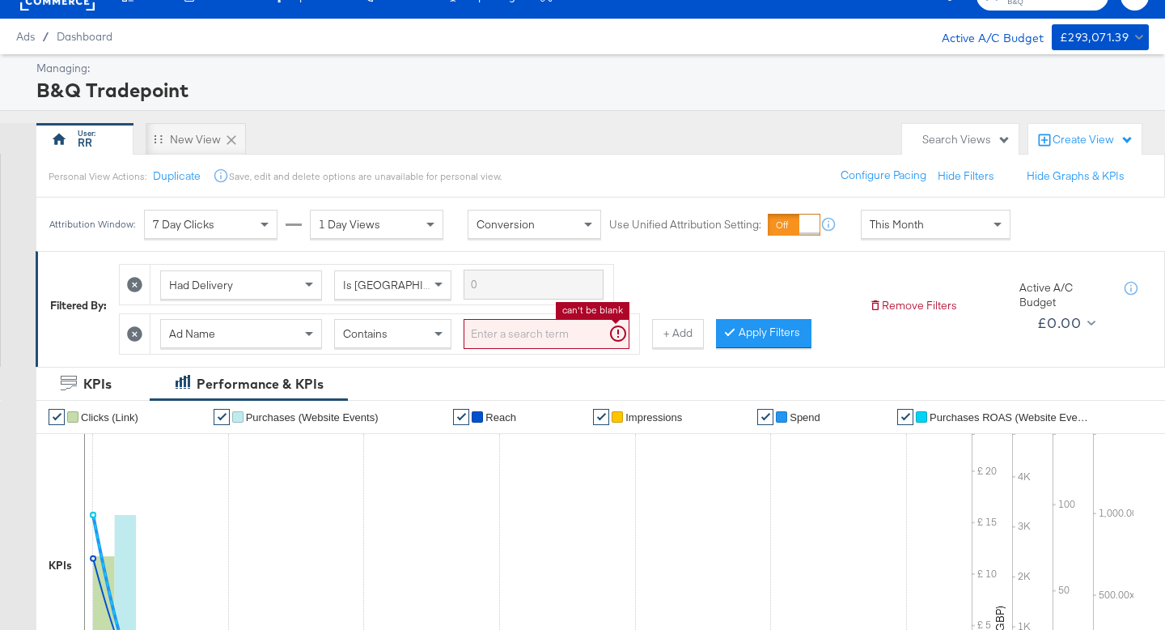
click at [551, 338] on input "search" at bounding box center [547, 334] width 166 height 30
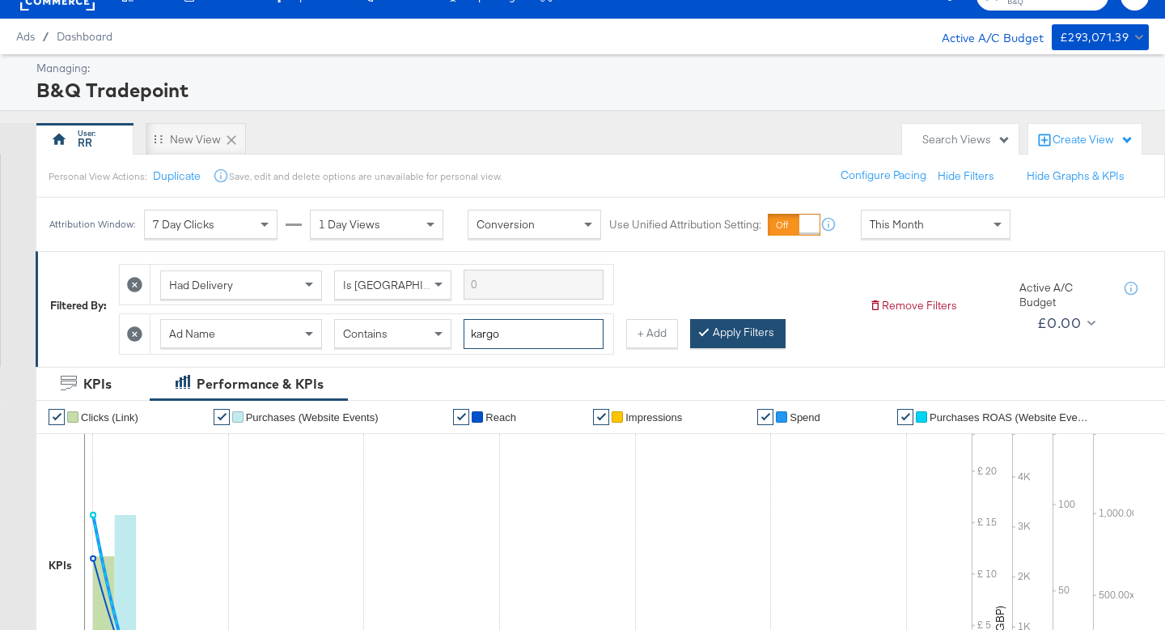
type input "kargo"
click at [759, 333] on button "Apply Filters" at bounding box center [738, 333] width 96 height 29
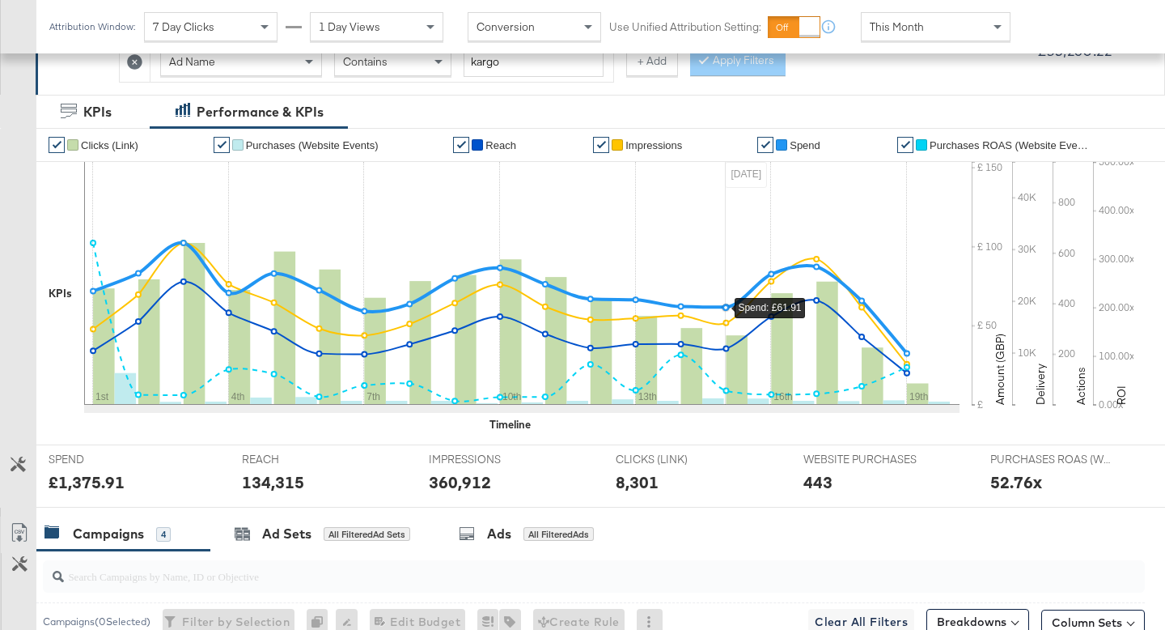
scroll to position [718, 0]
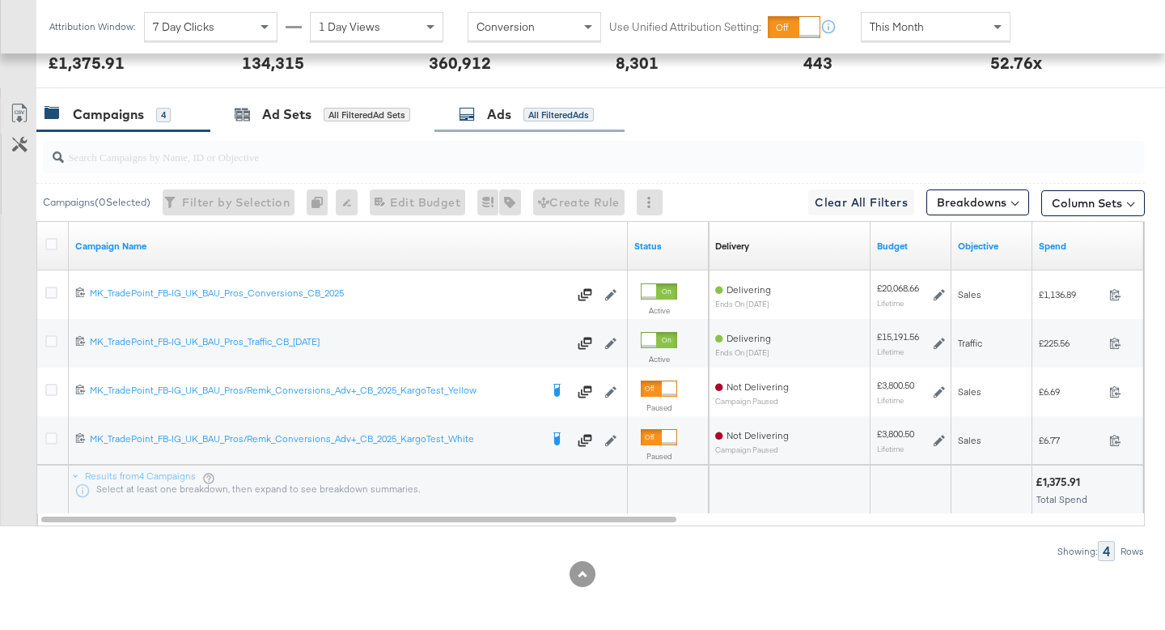
click at [526, 120] on div "All Filtered Ads" at bounding box center [559, 115] width 70 height 15
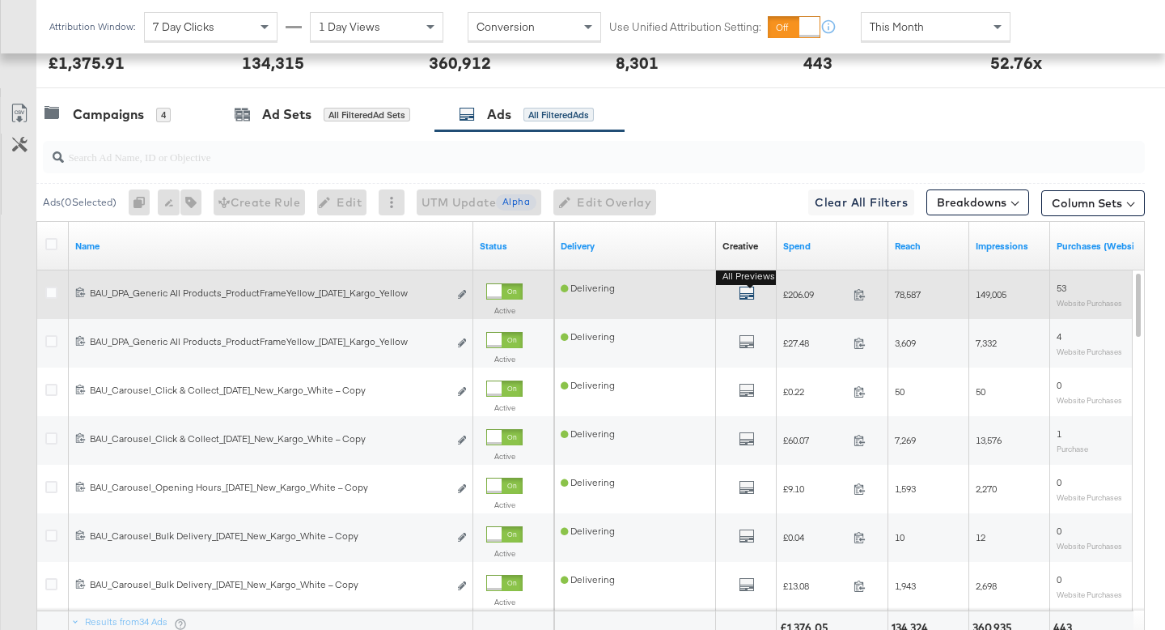
click at [745, 290] on icon "default" at bounding box center [747, 293] width 16 height 16
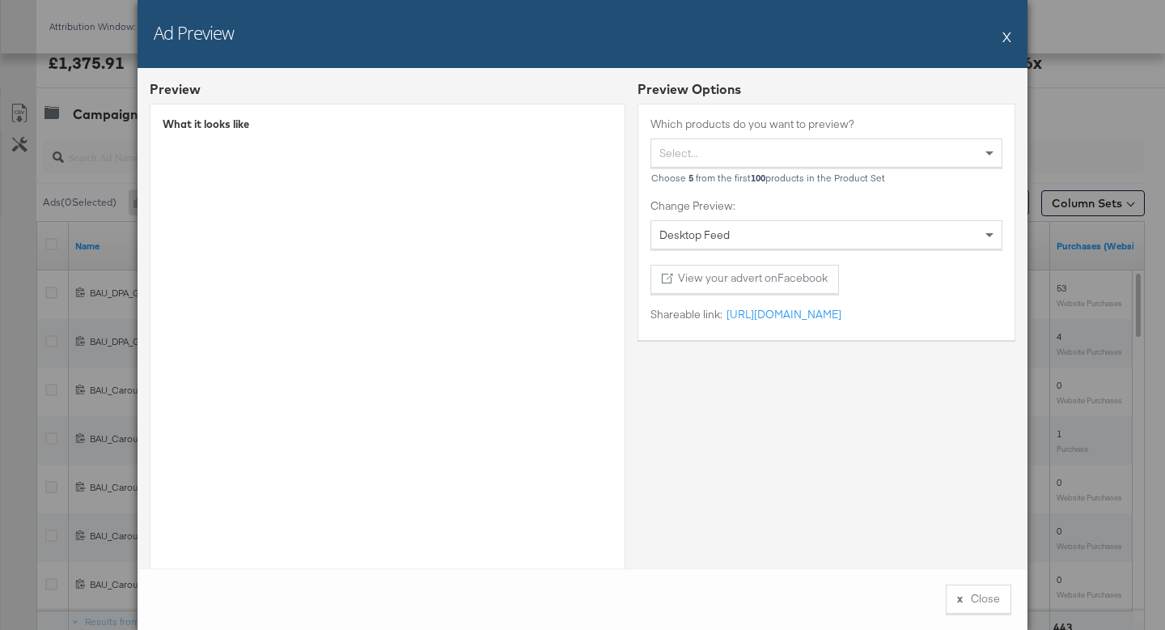
click at [1005, 37] on button "X" at bounding box center [1007, 36] width 9 height 32
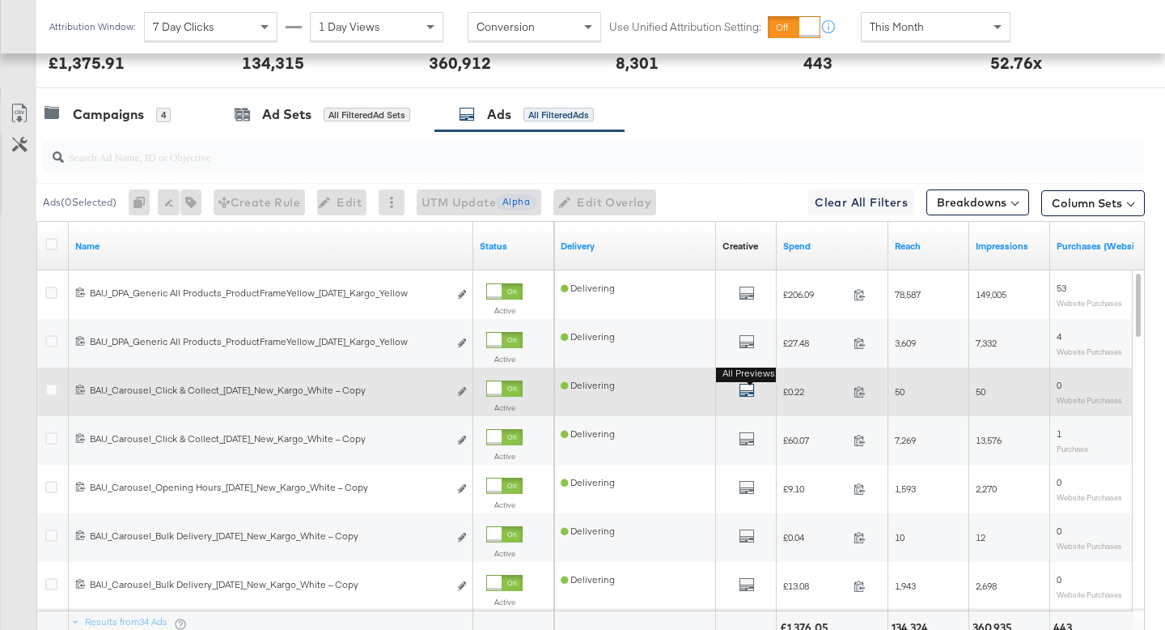
click at [743, 389] on icon "default" at bounding box center [747, 390] width 16 height 16
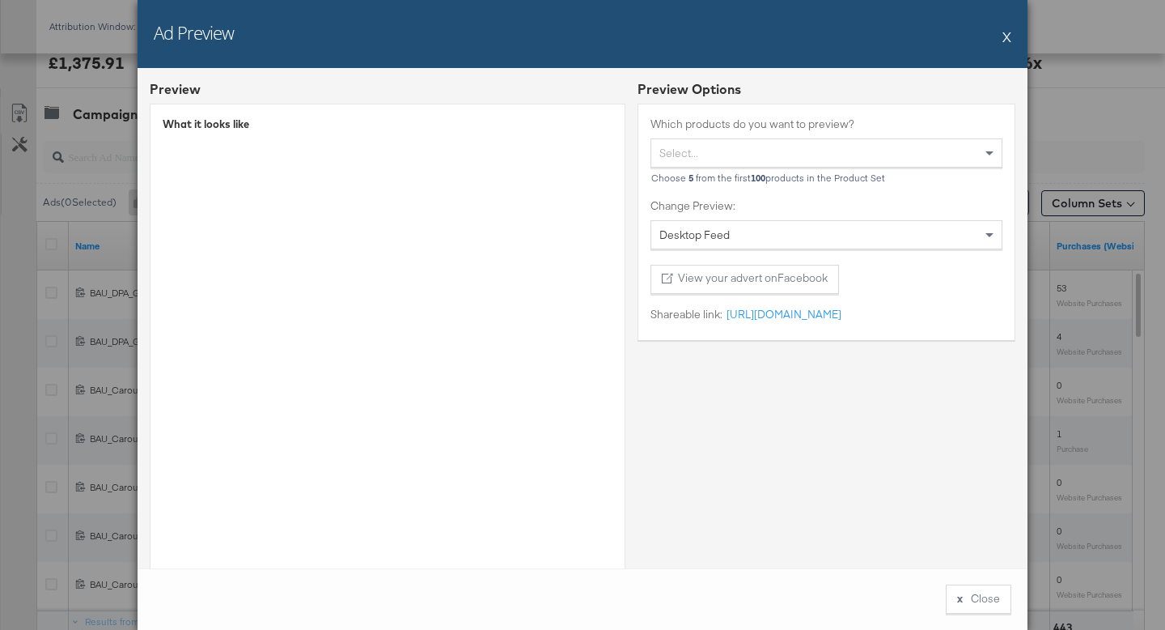
click at [1004, 35] on button "X" at bounding box center [1007, 36] width 9 height 32
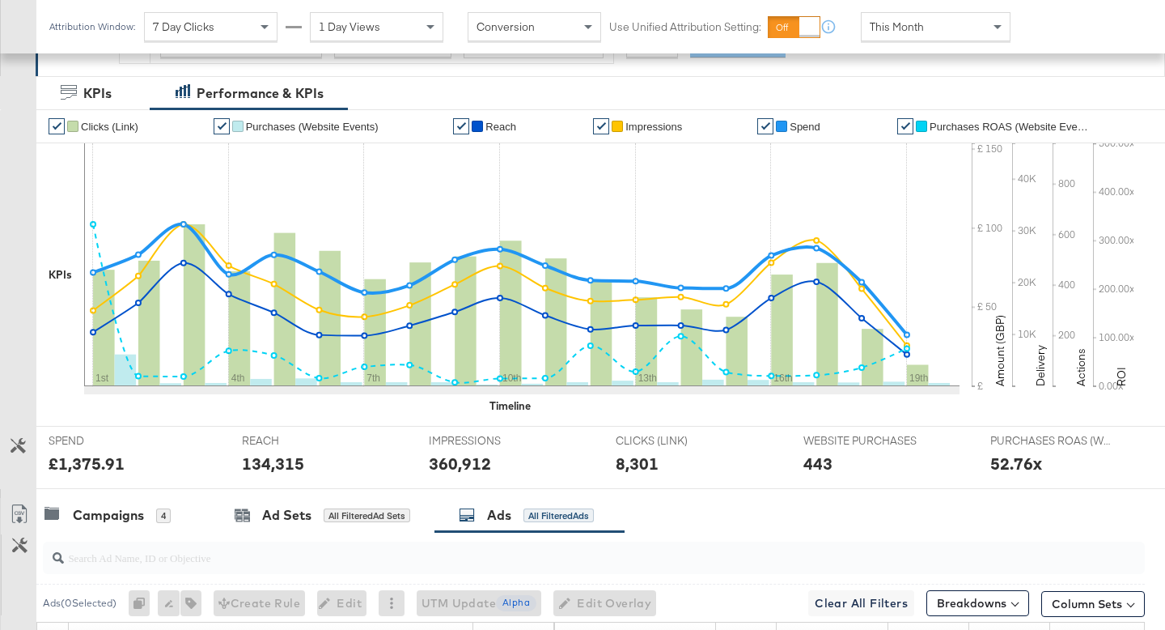
scroll to position [481, 0]
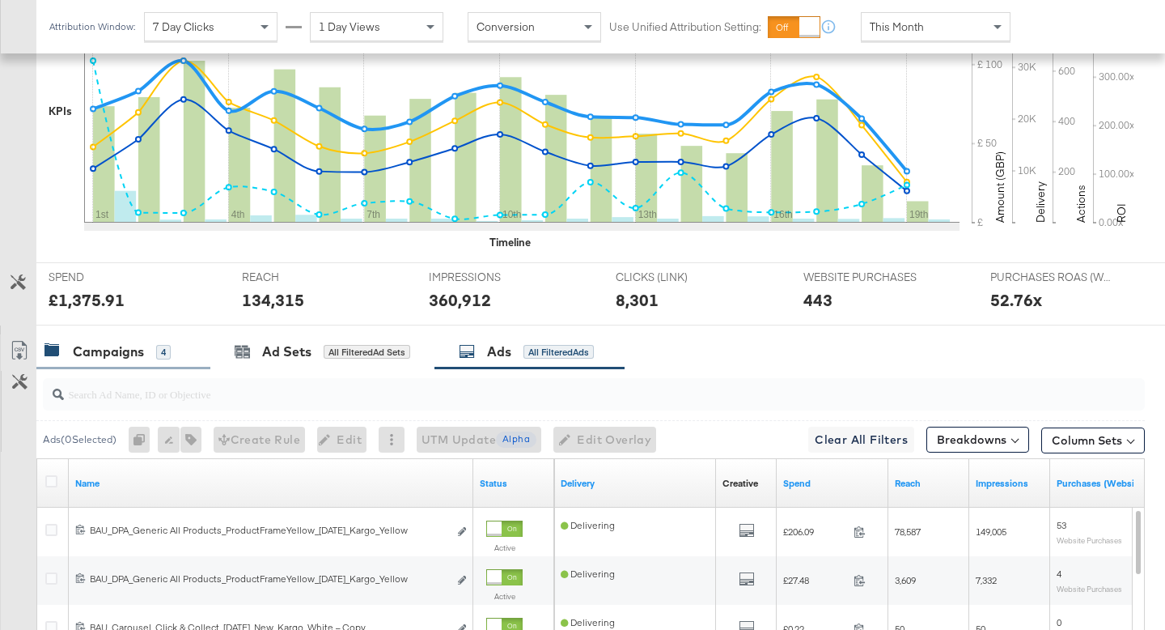
click at [143, 345] on div "Campaigns" at bounding box center [108, 351] width 71 height 19
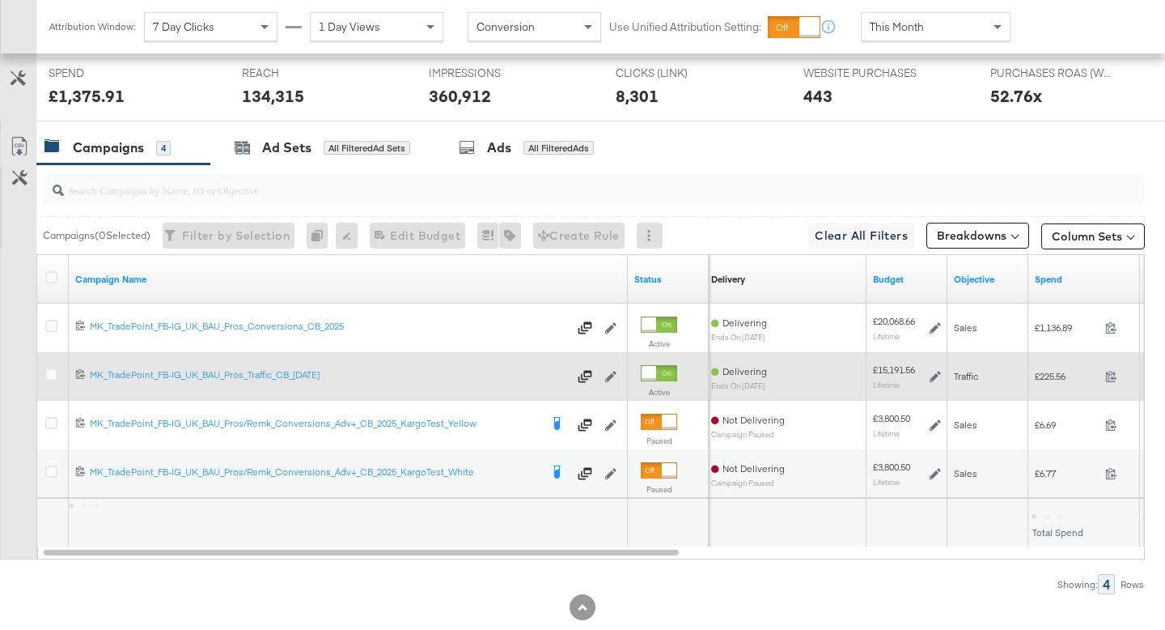
scroll to position [720, 0]
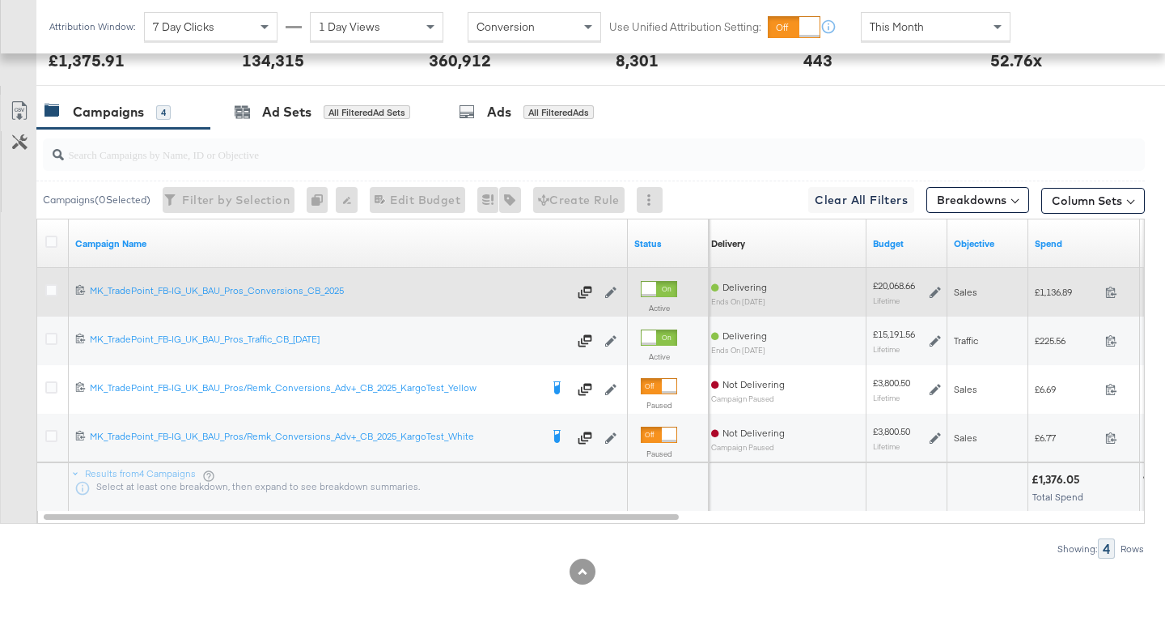
click at [60, 292] on div at bounding box center [53, 292] width 17 height 16
click at [53, 289] on icon at bounding box center [51, 290] width 12 height 12
click at [0, 0] on input "checkbox" at bounding box center [0, 0] width 0 height 0
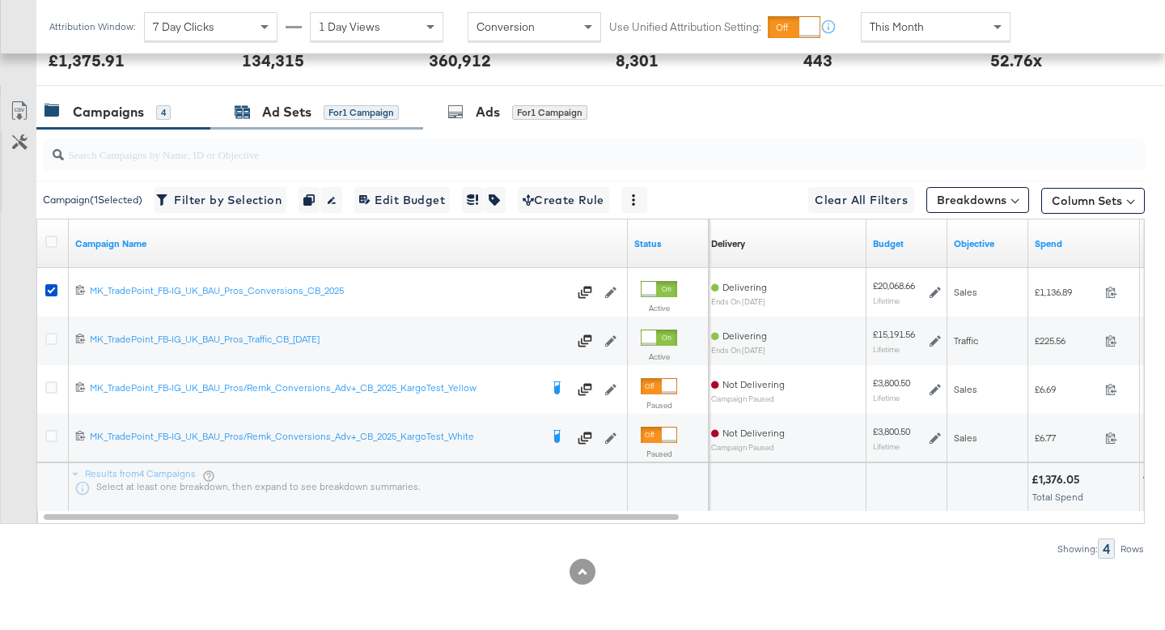
click at [324, 114] on div "for 1 Campaign" at bounding box center [361, 112] width 75 height 15
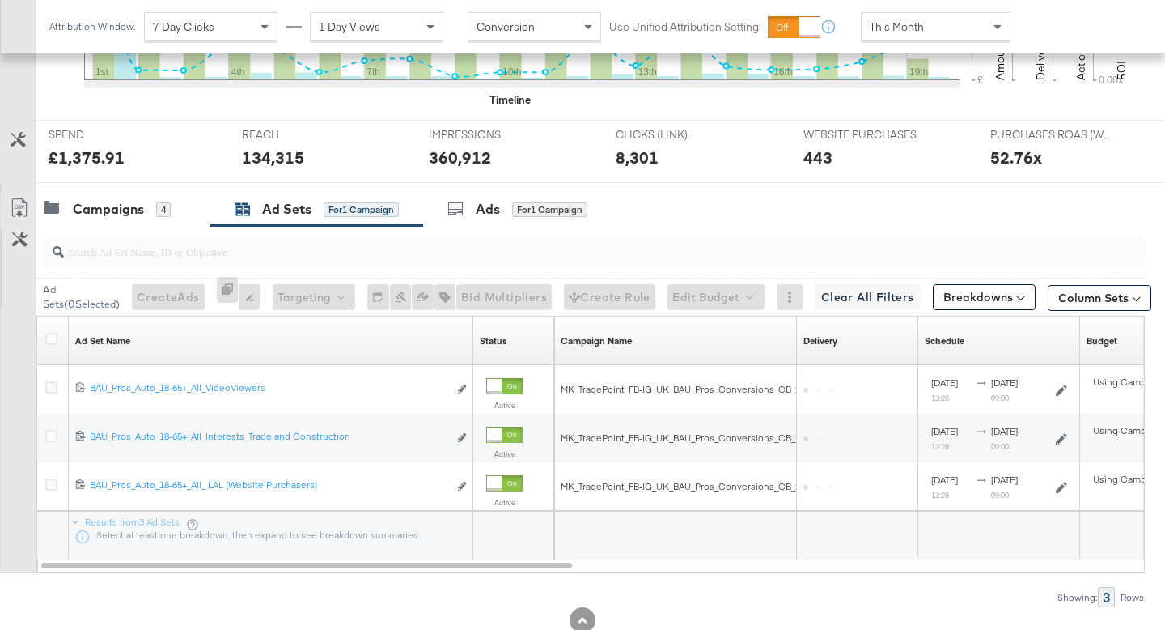
scroll to position [672, 0]
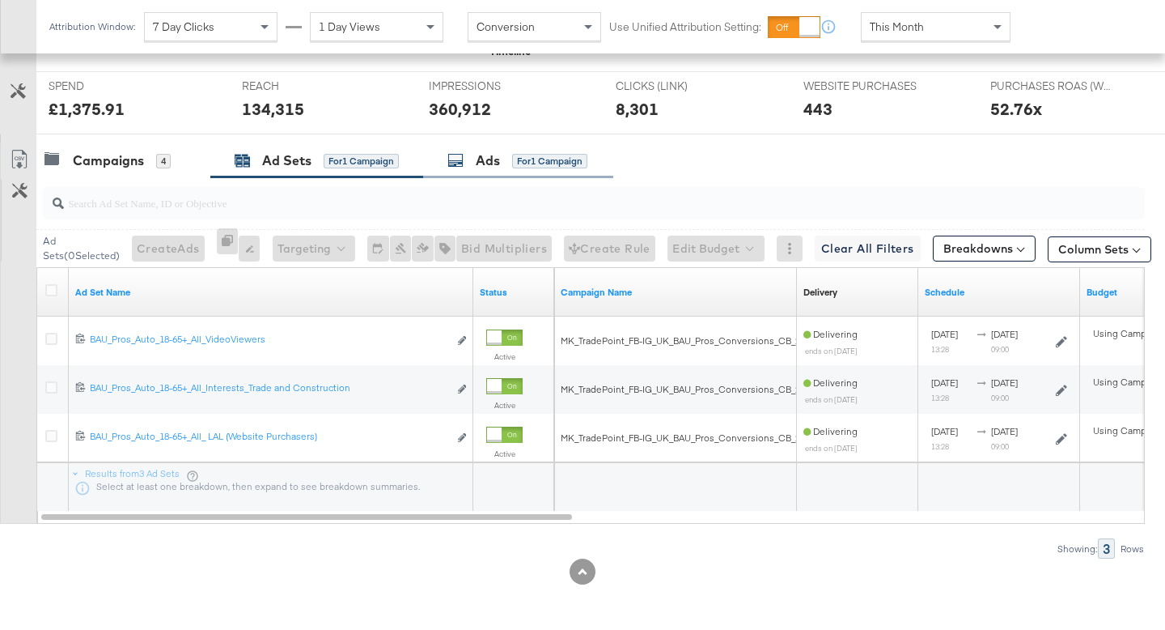
click at [488, 163] on div "Ads" at bounding box center [488, 160] width 24 height 19
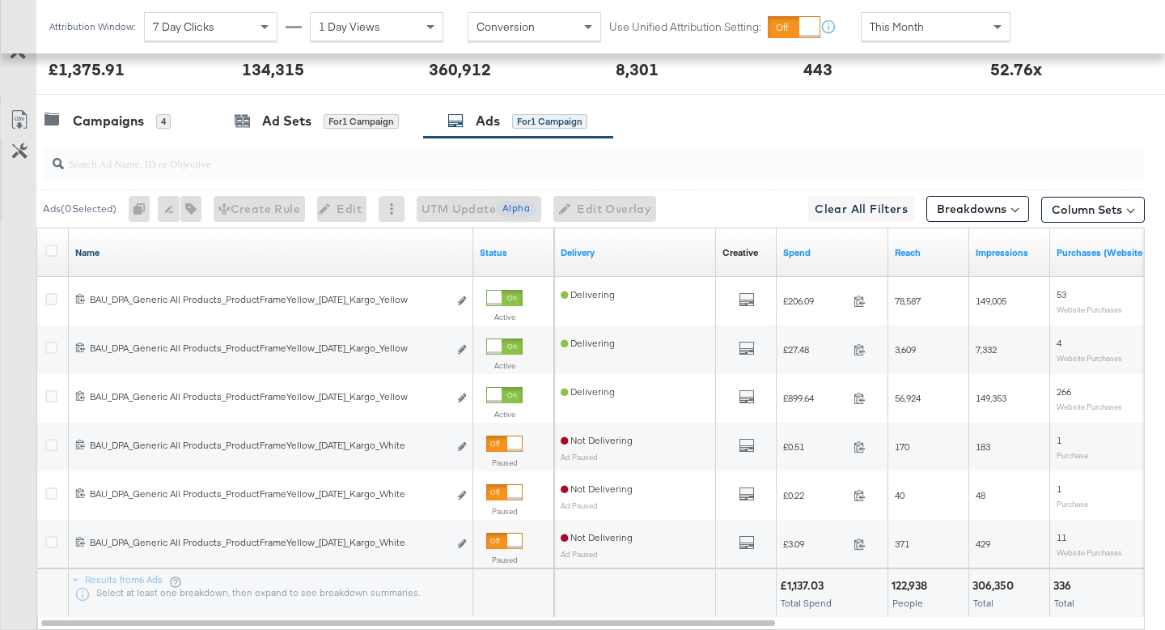
scroll to position [0, 0]
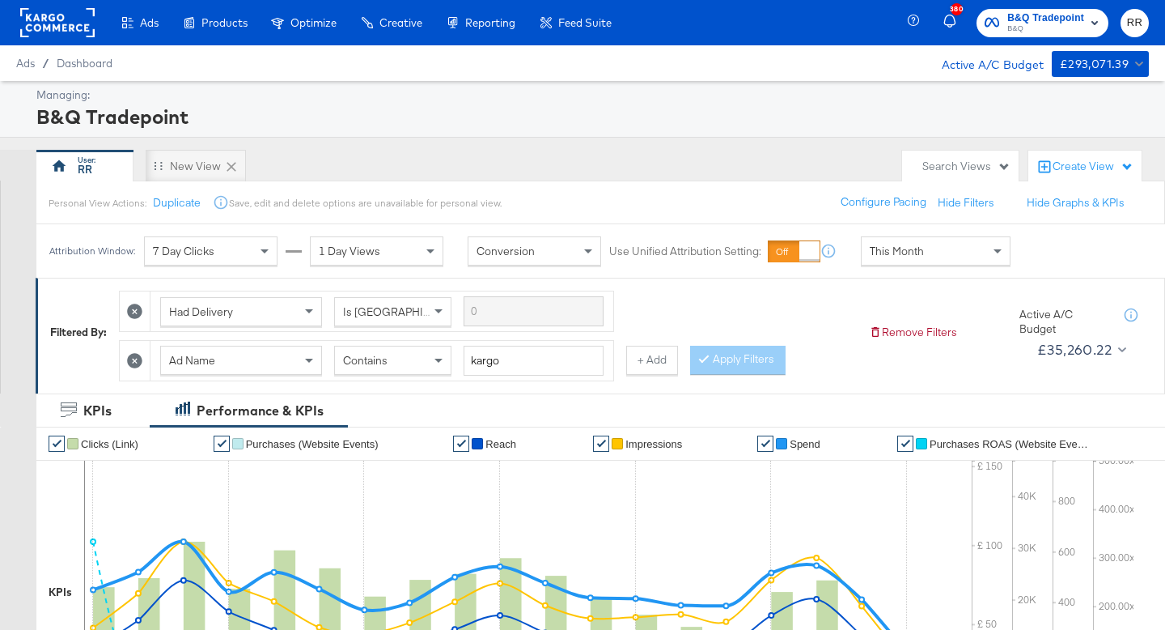
click at [72, 32] on rect at bounding box center [57, 22] width 74 height 29
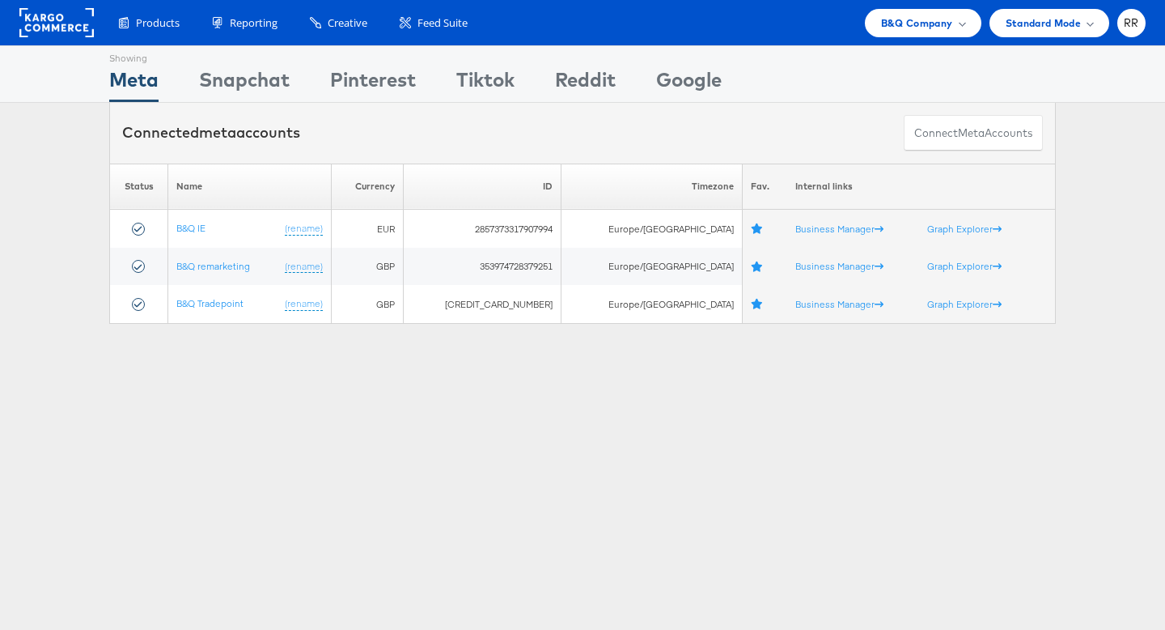
click at [76, 34] on rect at bounding box center [56, 22] width 74 height 29
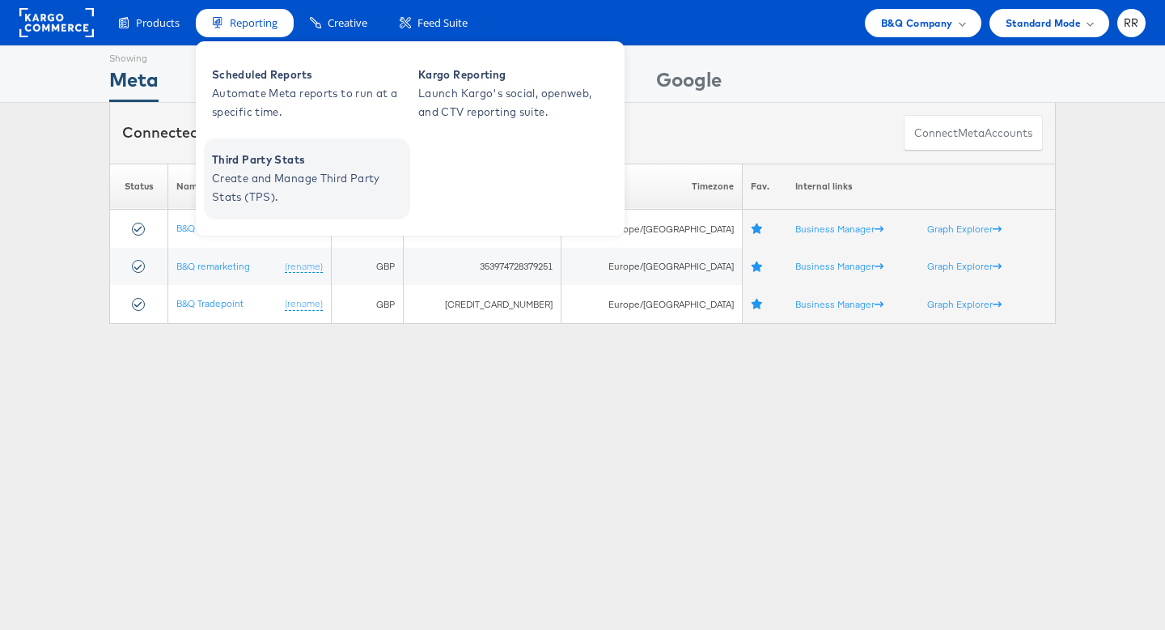
click at [288, 193] on span "Create and Manage Third Party Stats (TPS)." at bounding box center [309, 187] width 194 height 37
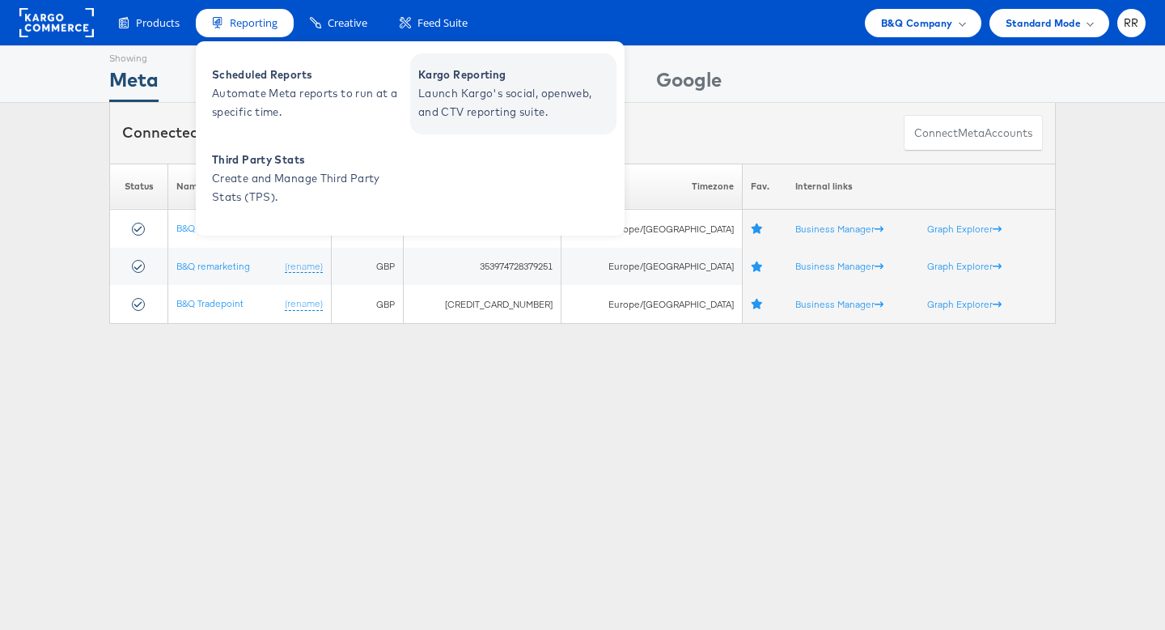
click at [482, 104] on span "Launch Kargo's social, openweb, and CTV reporting suite." at bounding box center [515, 102] width 194 height 37
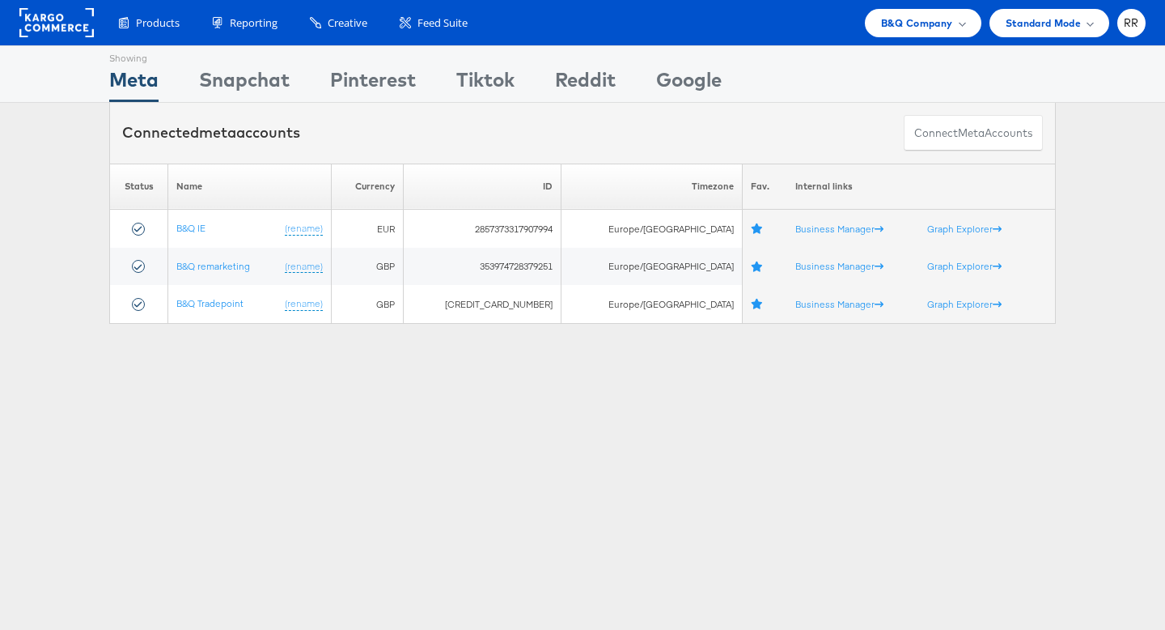
click at [57, 22] on rect at bounding box center [56, 22] width 74 height 29
click at [911, 38] on div "Products Product Catalogs Enhance Your Product Catalog, Map Them to Publishers,…" at bounding box center [582, 22] width 1165 height 45
click at [903, 26] on span "B&Q Company" at bounding box center [917, 23] width 72 height 17
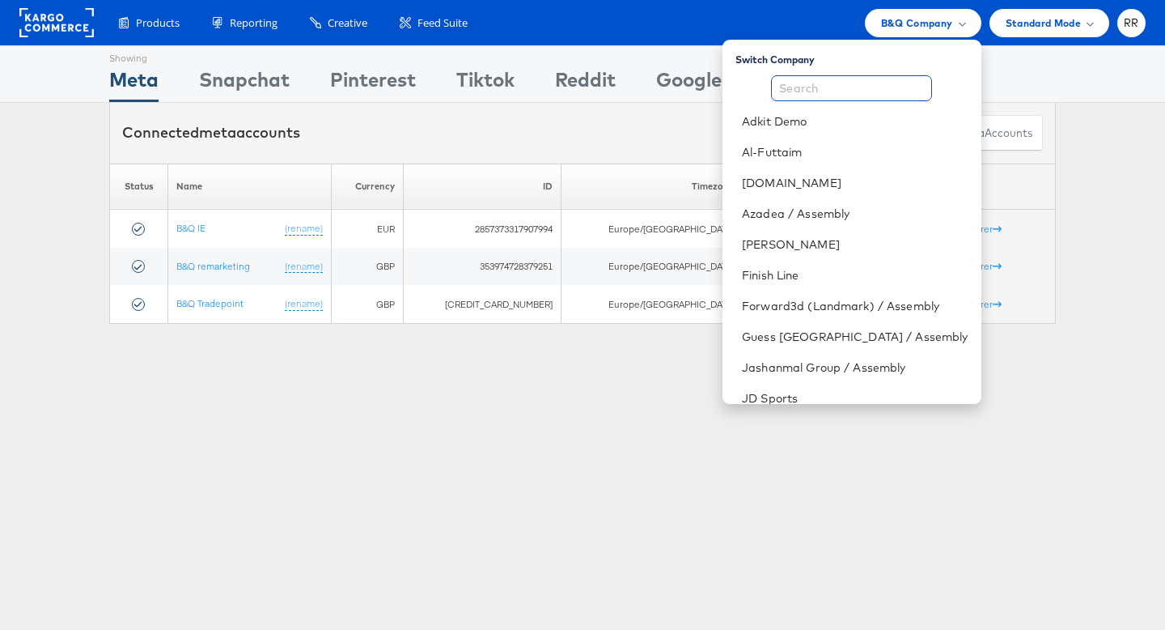
click at [889, 94] on input "text" at bounding box center [851, 88] width 161 height 26
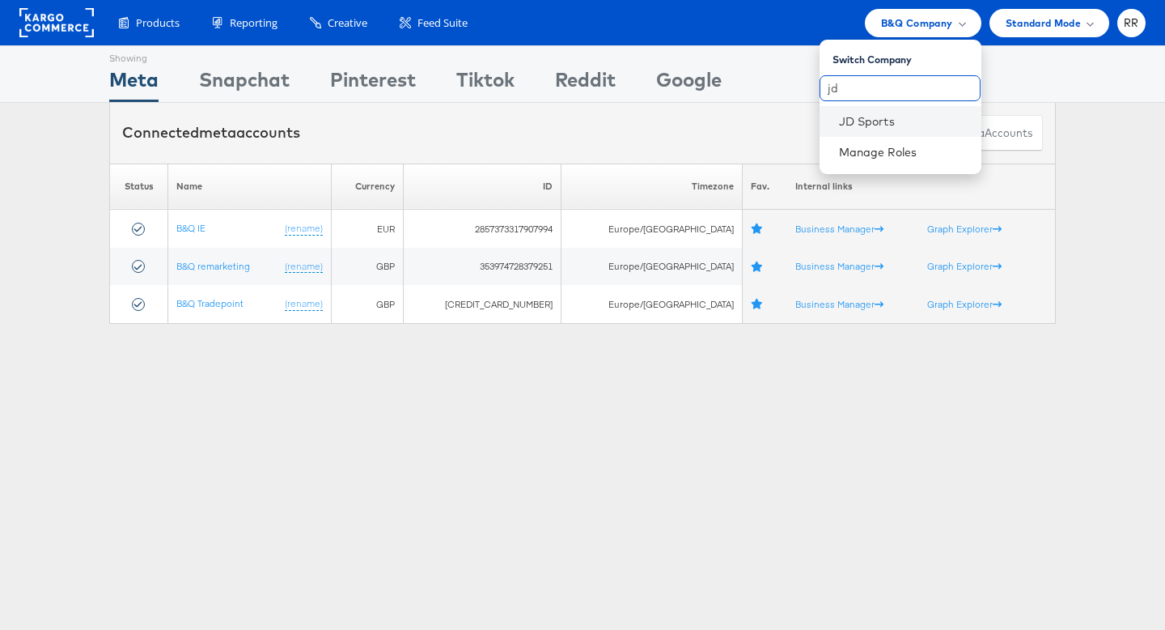
type input "jd"
click at [902, 132] on li "JD Sports" at bounding box center [901, 121] width 162 height 31
click at [852, 124] on link "JD Sports" at bounding box center [903, 121] width 129 height 16
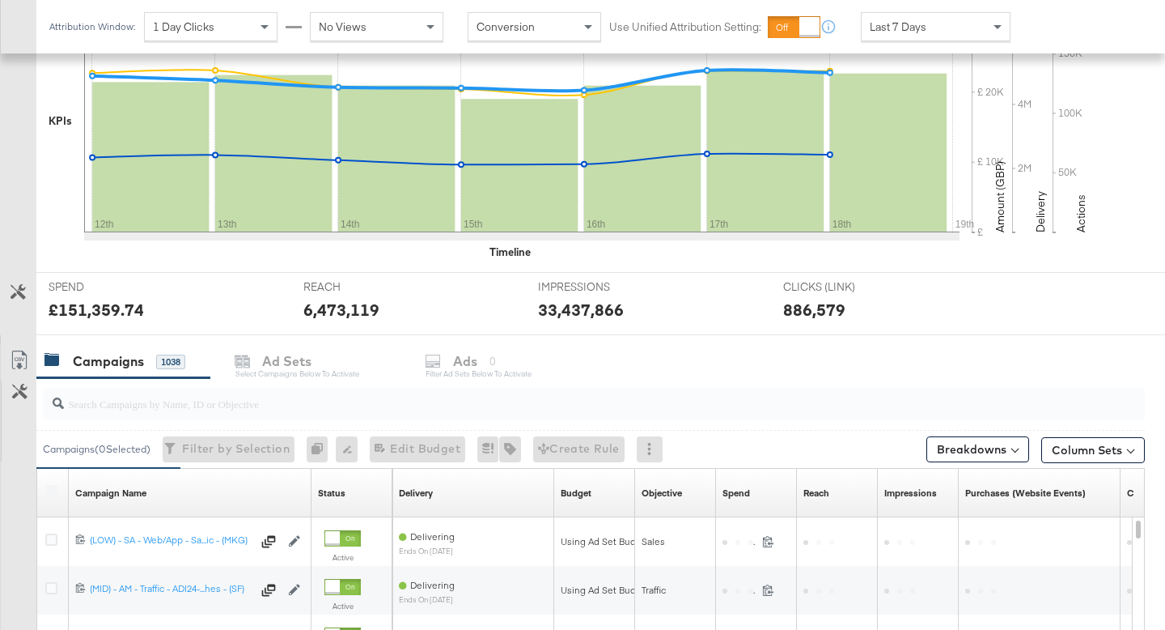
scroll to position [420, 0]
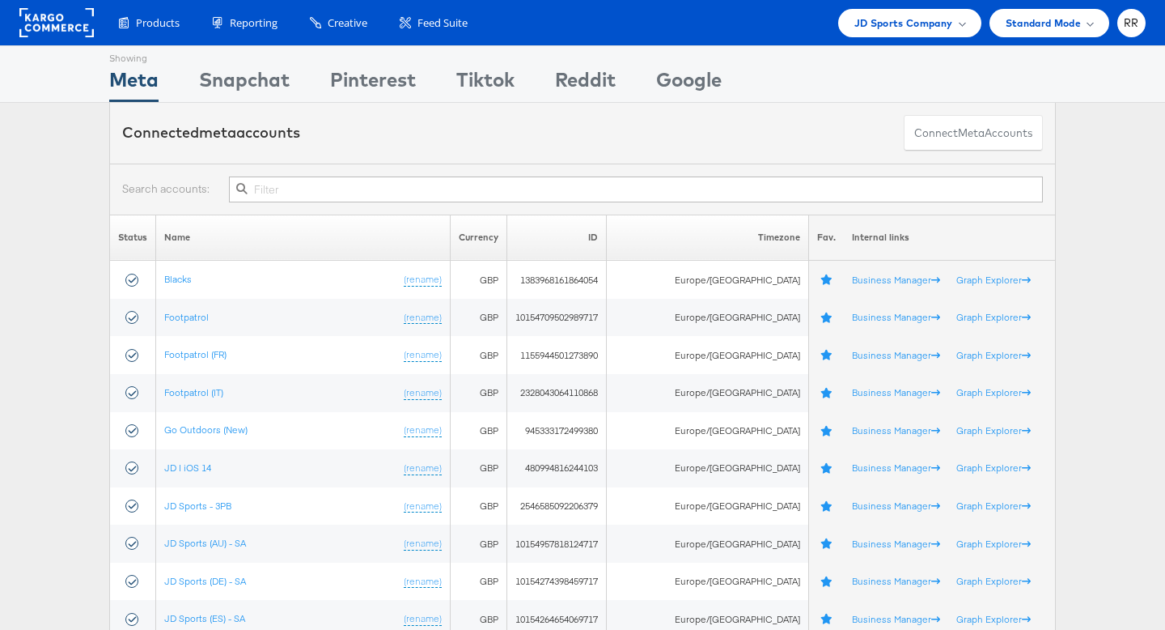
click at [65, 28] on rect at bounding box center [56, 22] width 74 height 29
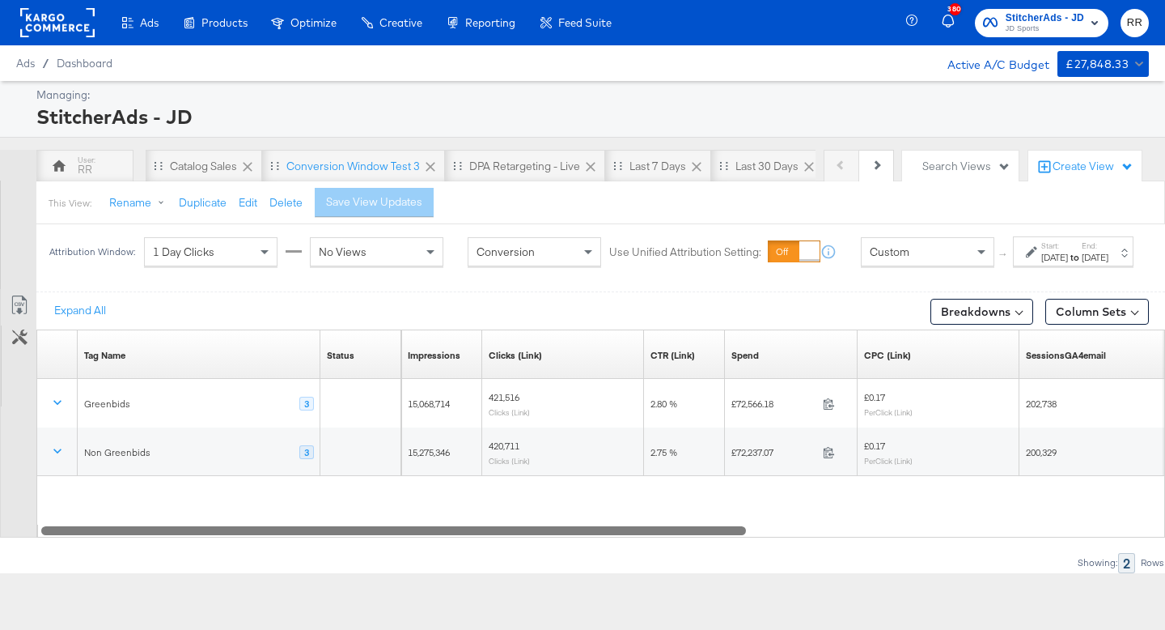
drag, startPoint x: 645, startPoint y: 546, endPoint x: 622, endPoint y: 544, distance: 23.5
click at [622, 537] on div at bounding box center [393, 530] width 705 height 14
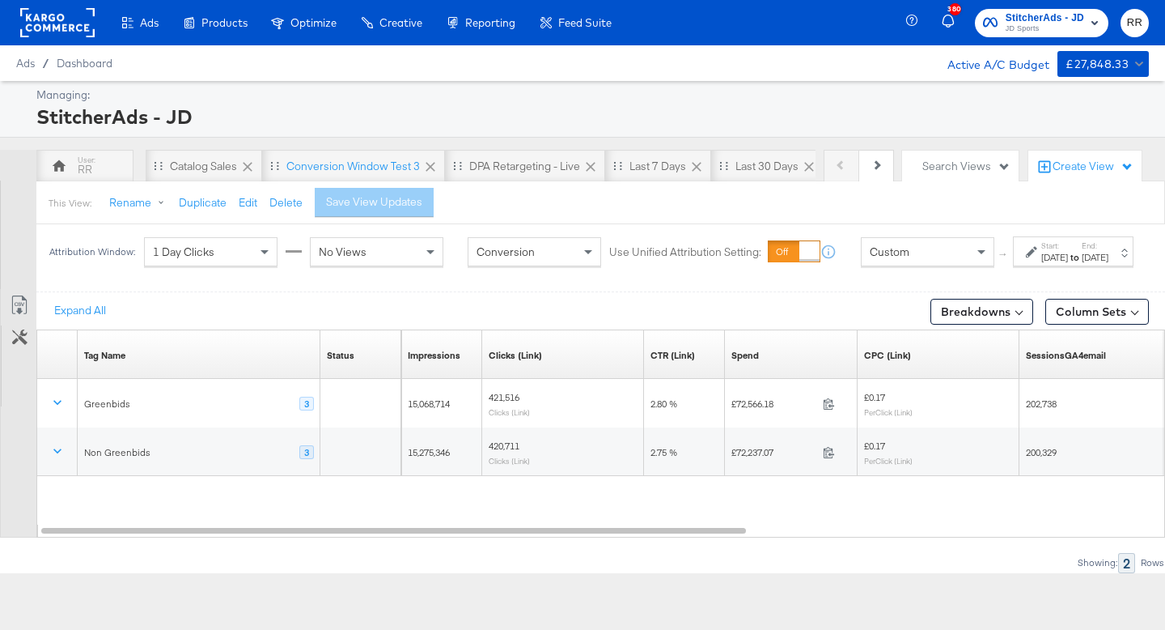
drag, startPoint x: 631, startPoint y: 553, endPoint x: 500, endPoint y: 554, distance: 131.1
click at [500, 554] on div "Expand All Breakdowns Column Sets Customize KPIs Export as CSV Tag Name Sorting…" at bounding box center [582, 431] width 1165 height 281
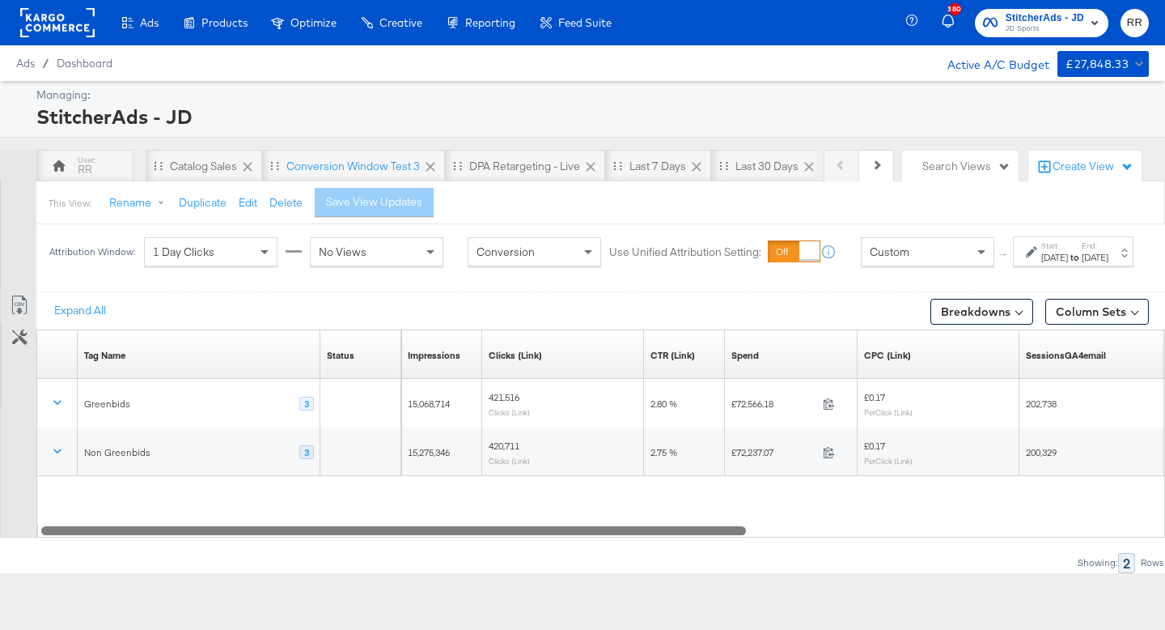
drag, startPoint x: 517, startPoint y: 547, endPoint x: 436, endPoint y: 544, distance: 81.0
click at [436, 537] on div at bounding box center [393, 530] width 705 height 14
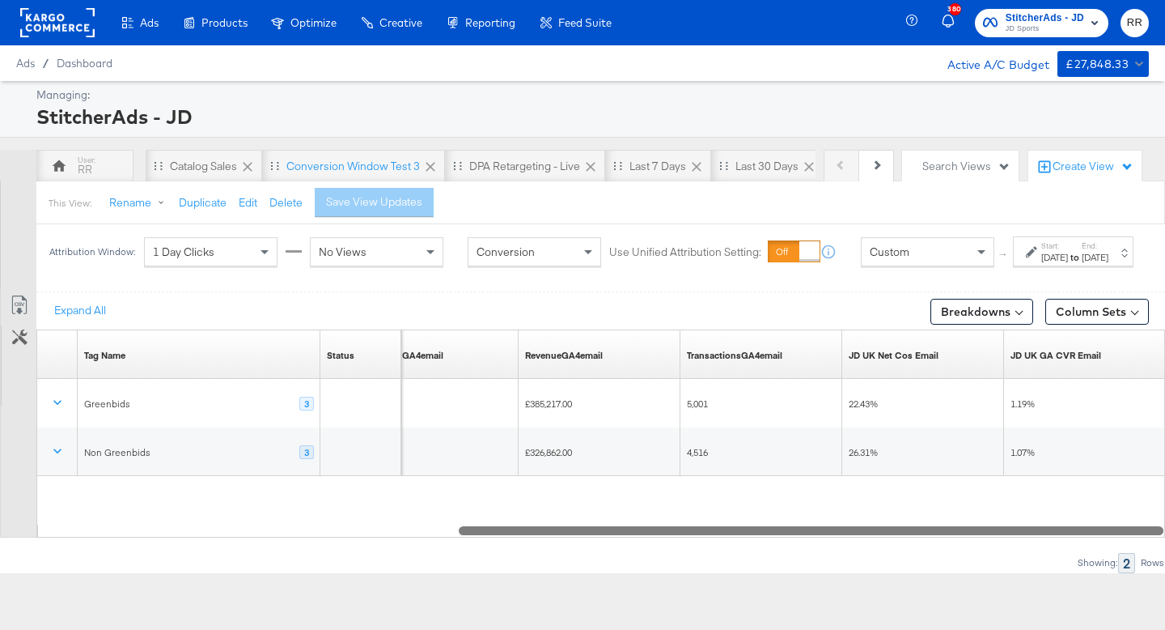
drag, startPoint x: 436, startPoint y: 544, endPoint x: 989, endPoint y: 531, distance: 552.9
click at [989, 531] on div "Tag Name Sorting Unavailable Status Sorting Unavailable SessionsGA4email Sortin…" at bounding box center [600, 433] width 1129 height 208
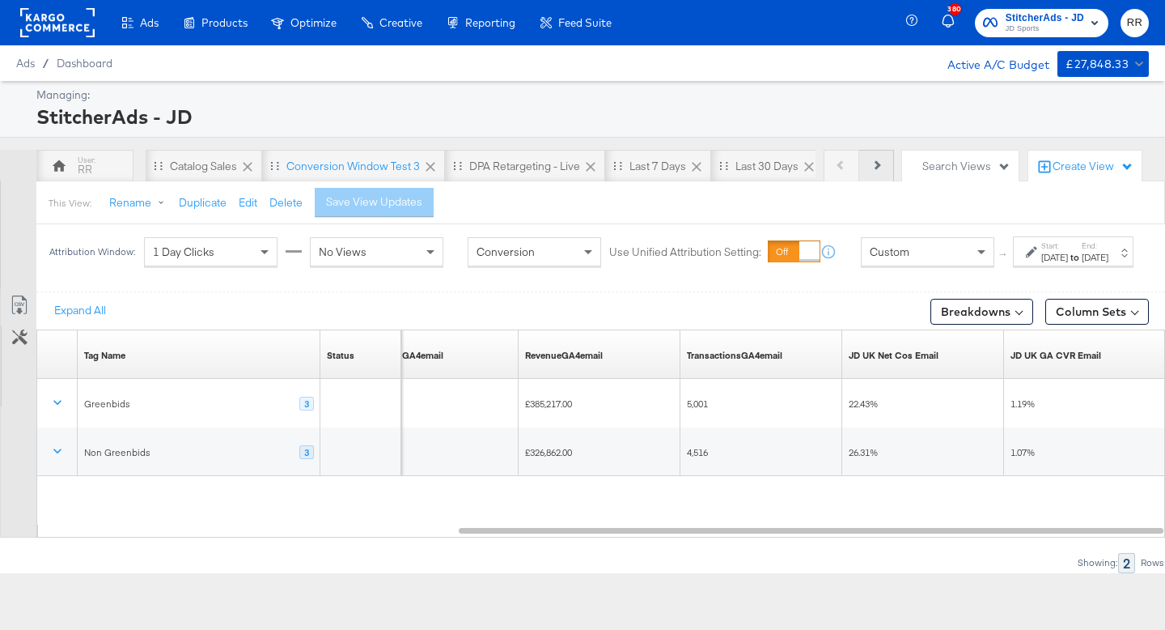
click at [879, 163] on icon at bounding box center [876, 164] width 9 height 9
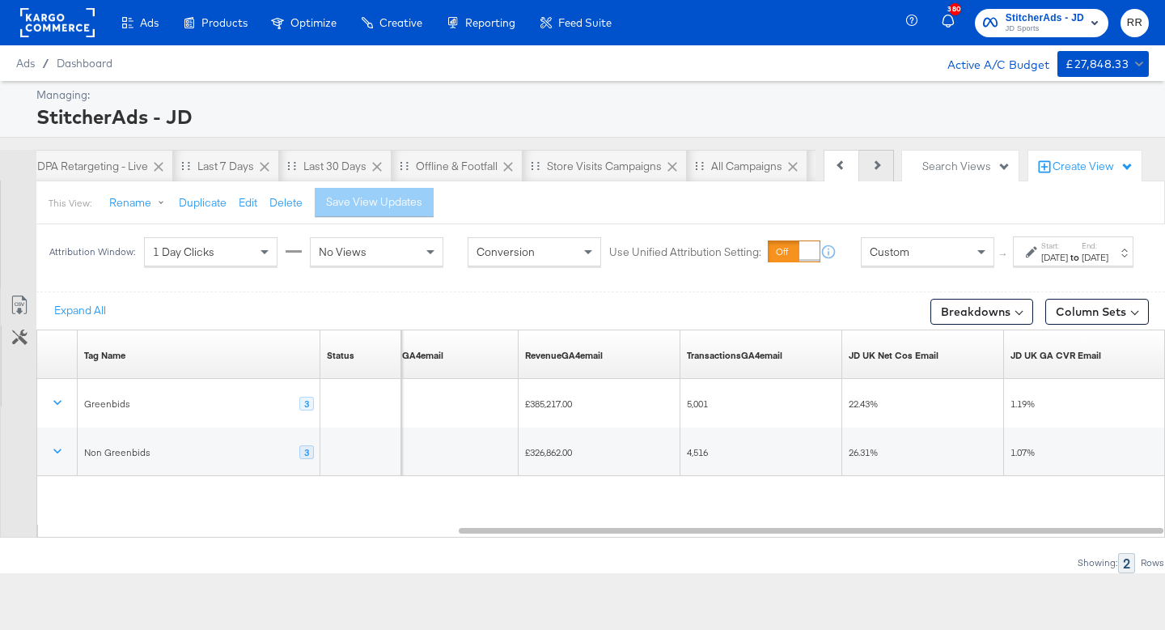
click at [879, 163] on icon at bounding box center [876, 164] width 9 height 9
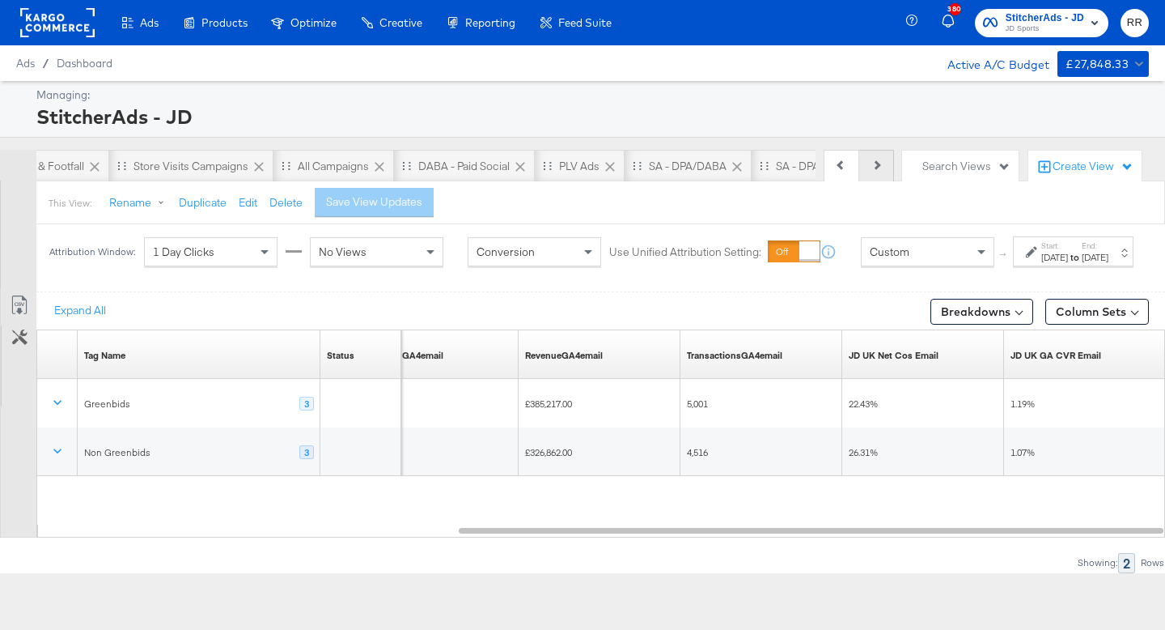
click at [879, 163] on icon at bounding box center [876, 164] width 9 height 9
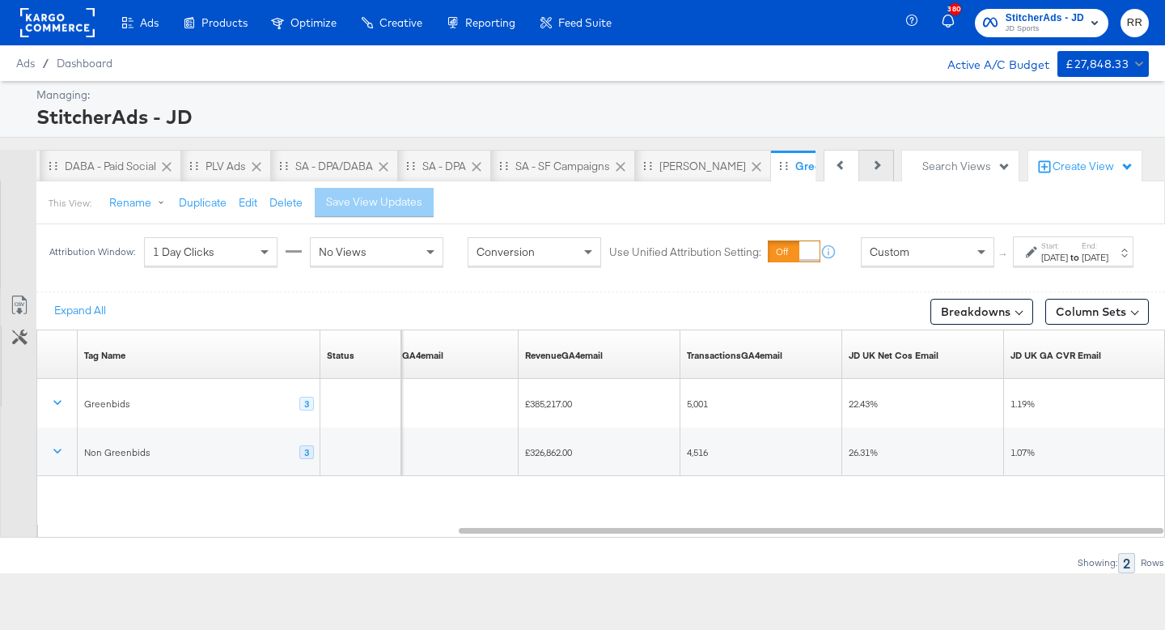
click at [879, 163] on icon at bounding box center [876, 164] width 9 height 9
click at [879, 163] on div "Previous Next" at bounding box center [859, 166] width 70 height 32
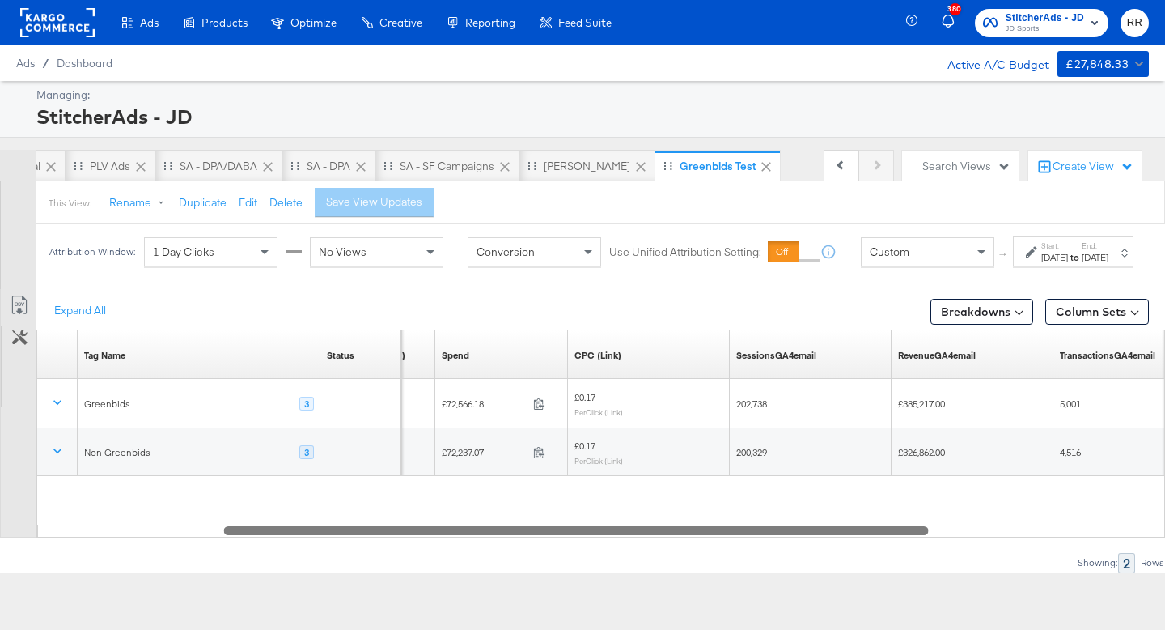
drag, startPoint x: 672, startPoint y: 551, endPoint x: 414, endPoint y: 567, distance: 257.9
click at [414, 567] on div "Expand All Breakdowns Column Sets Customize KPIs Export as CSV Tag Name Sorting…" at bounding box center [582, 431] width 1165 height 281
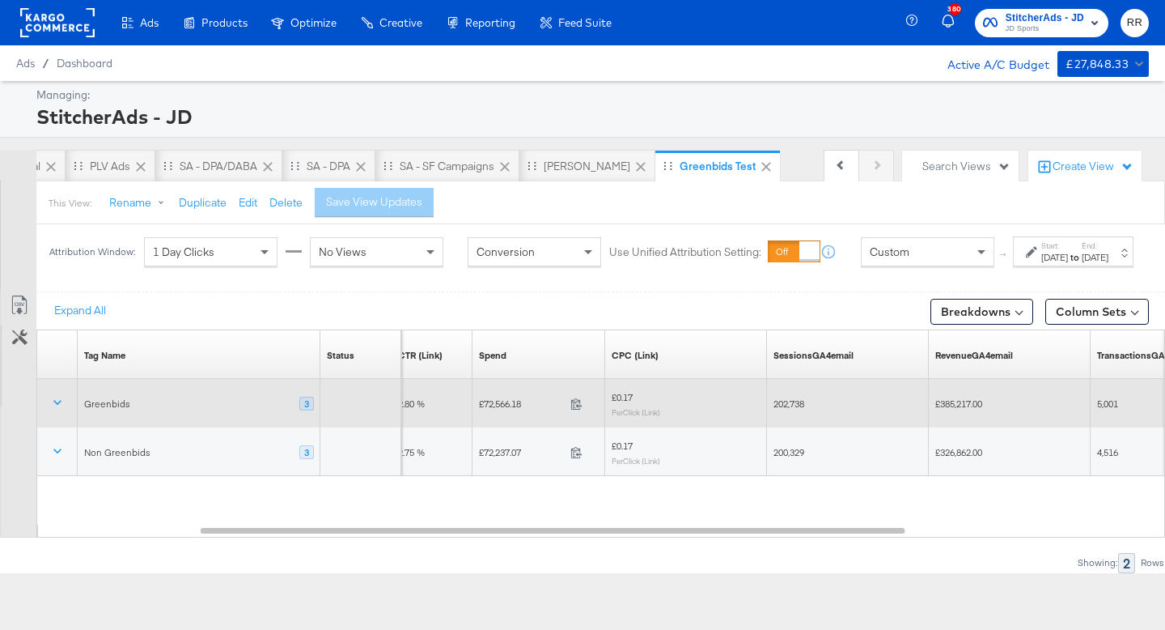
click at [191, 427] on div "Greenbids 3" at bounding box center [199, 403] width 243 height 49
click at [52, 410] on icon at bounding box center [57, 402] width 16 height 16
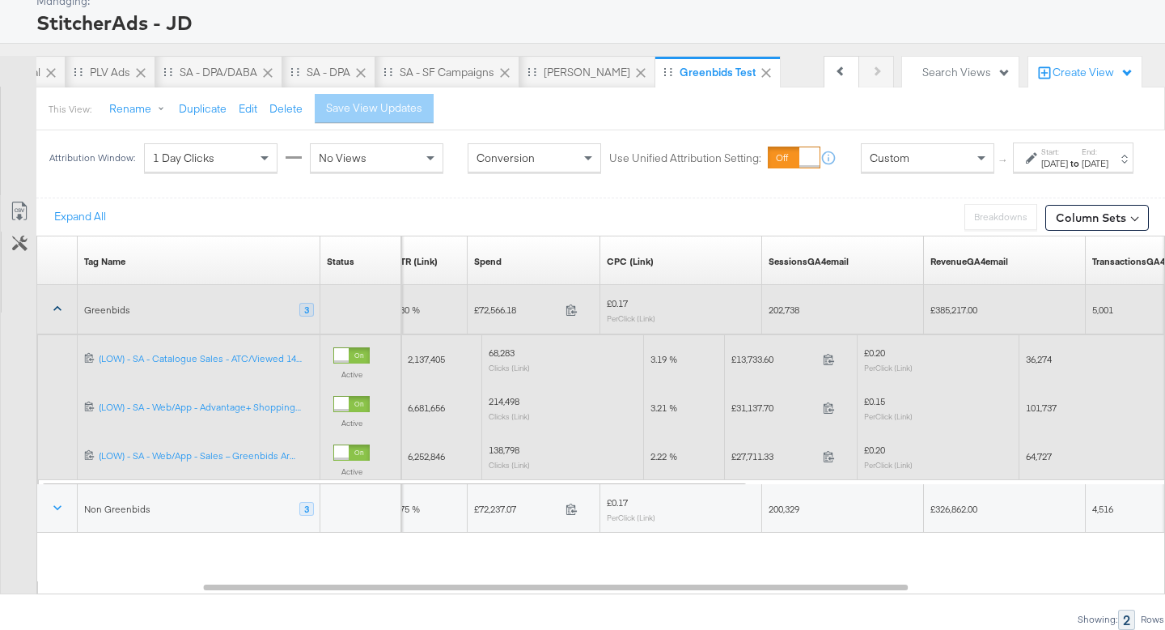
scroll to position [0, 0]
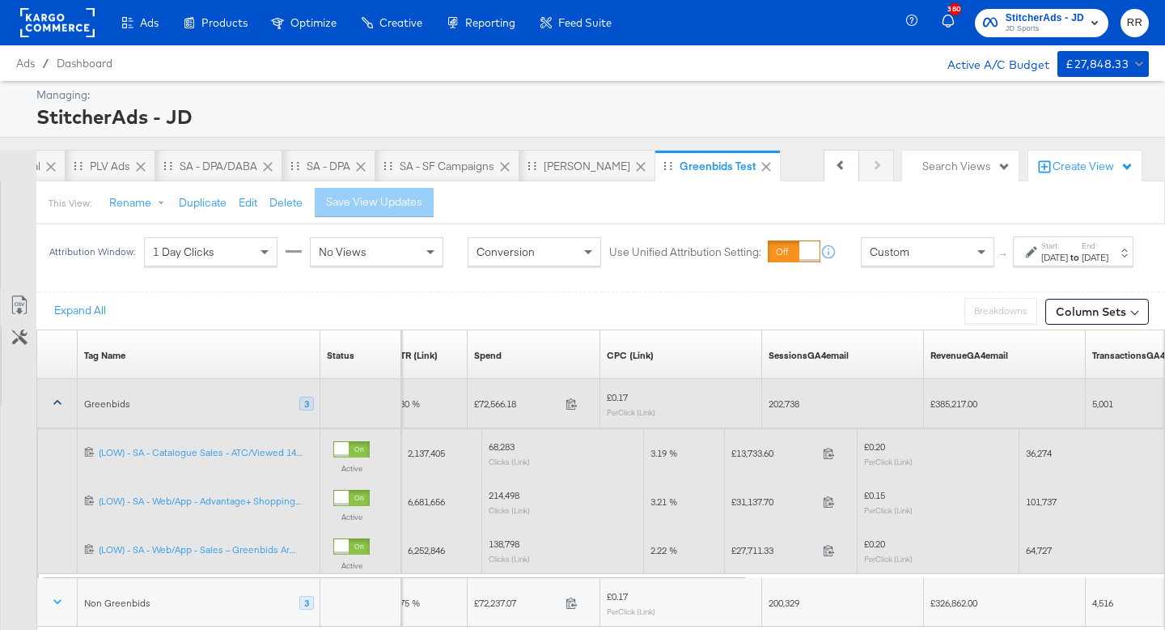
click at [45, 35] on rect at bounding box center [57, 22] width 74 height 29
